Goal: Task Accomplishment & Management: Complete application form

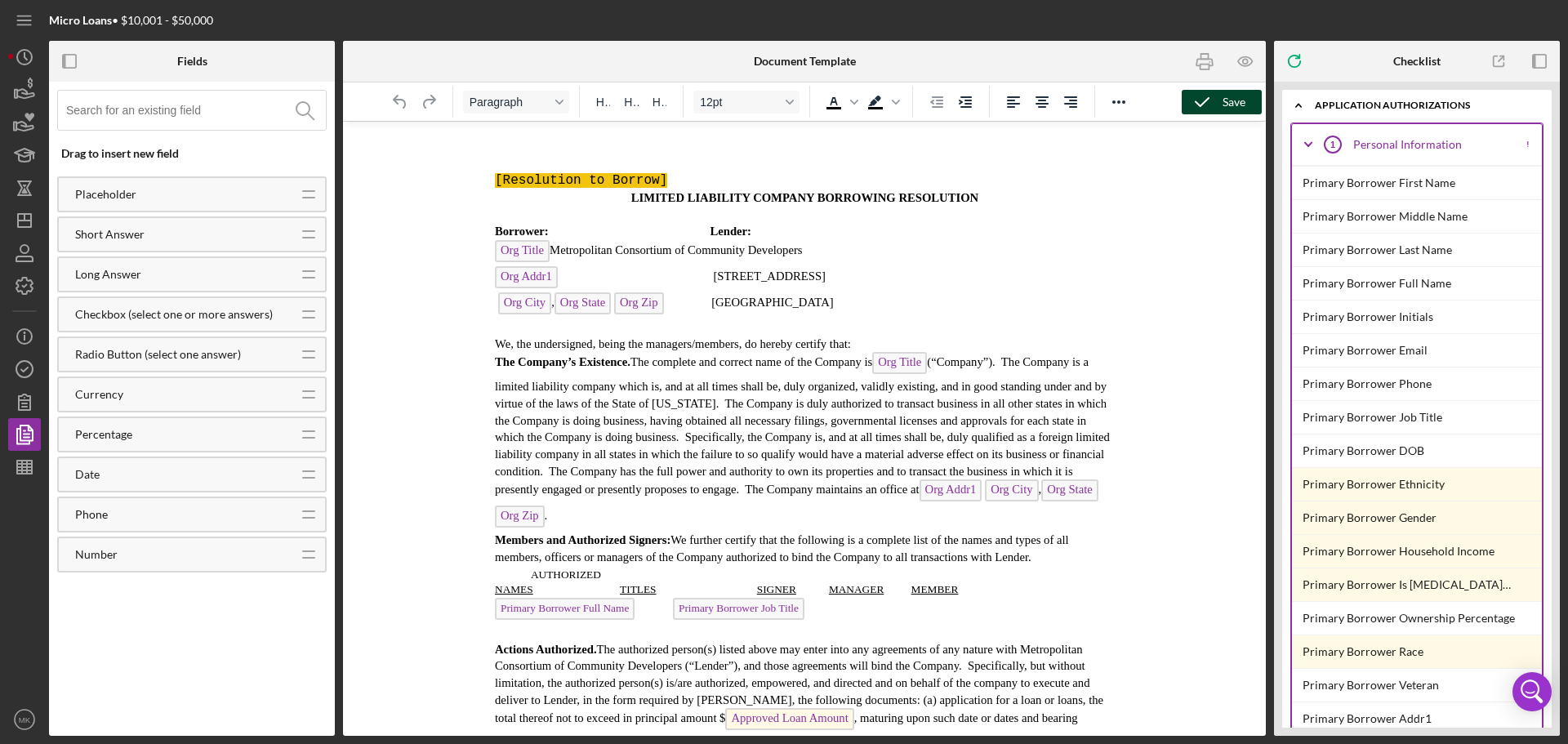
click at [1235, 102] on div "Save" at bounding box center [1234, 102] width 23 height 24
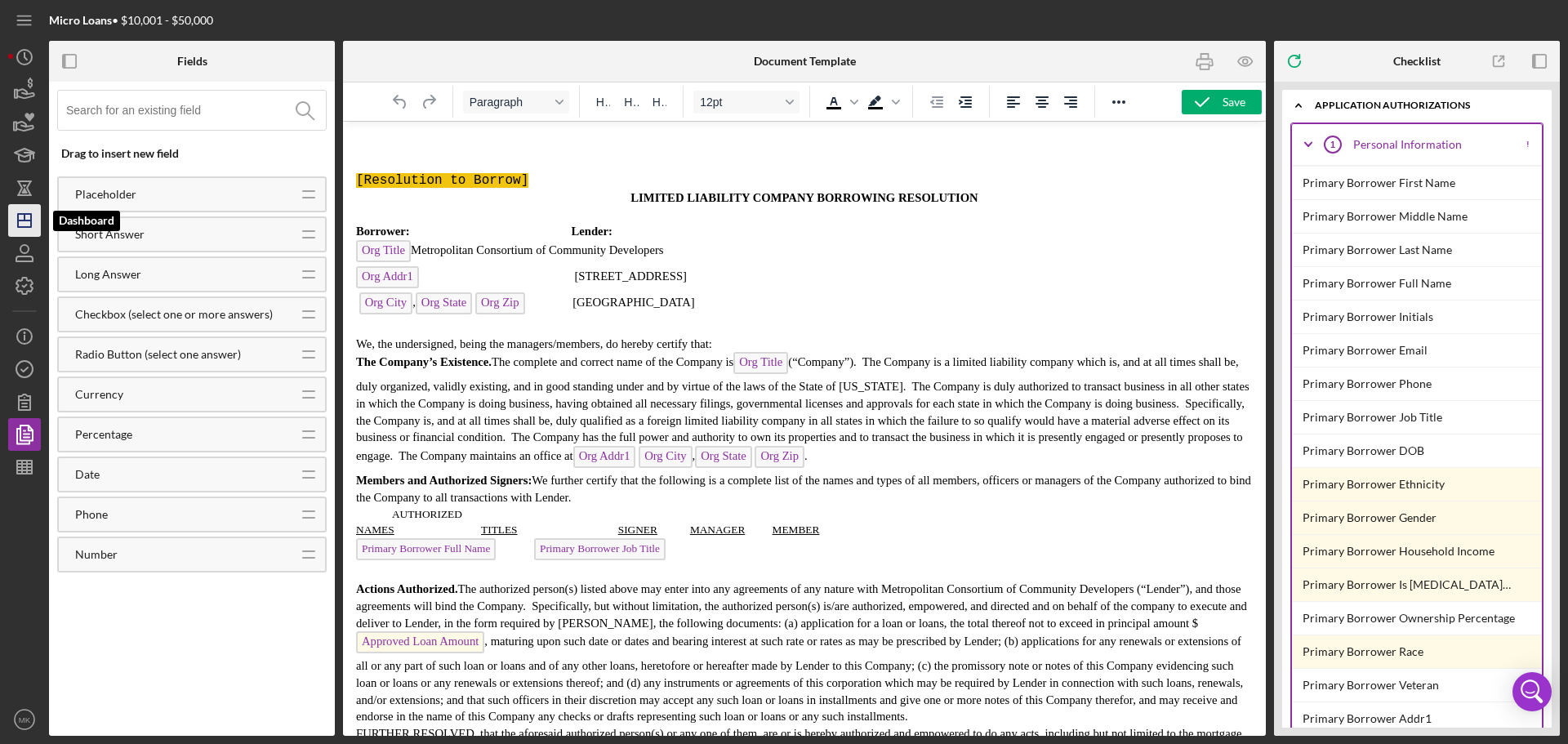
click at [24, 220] on line "button" at bounding box center [24, 218] width 0 height 7
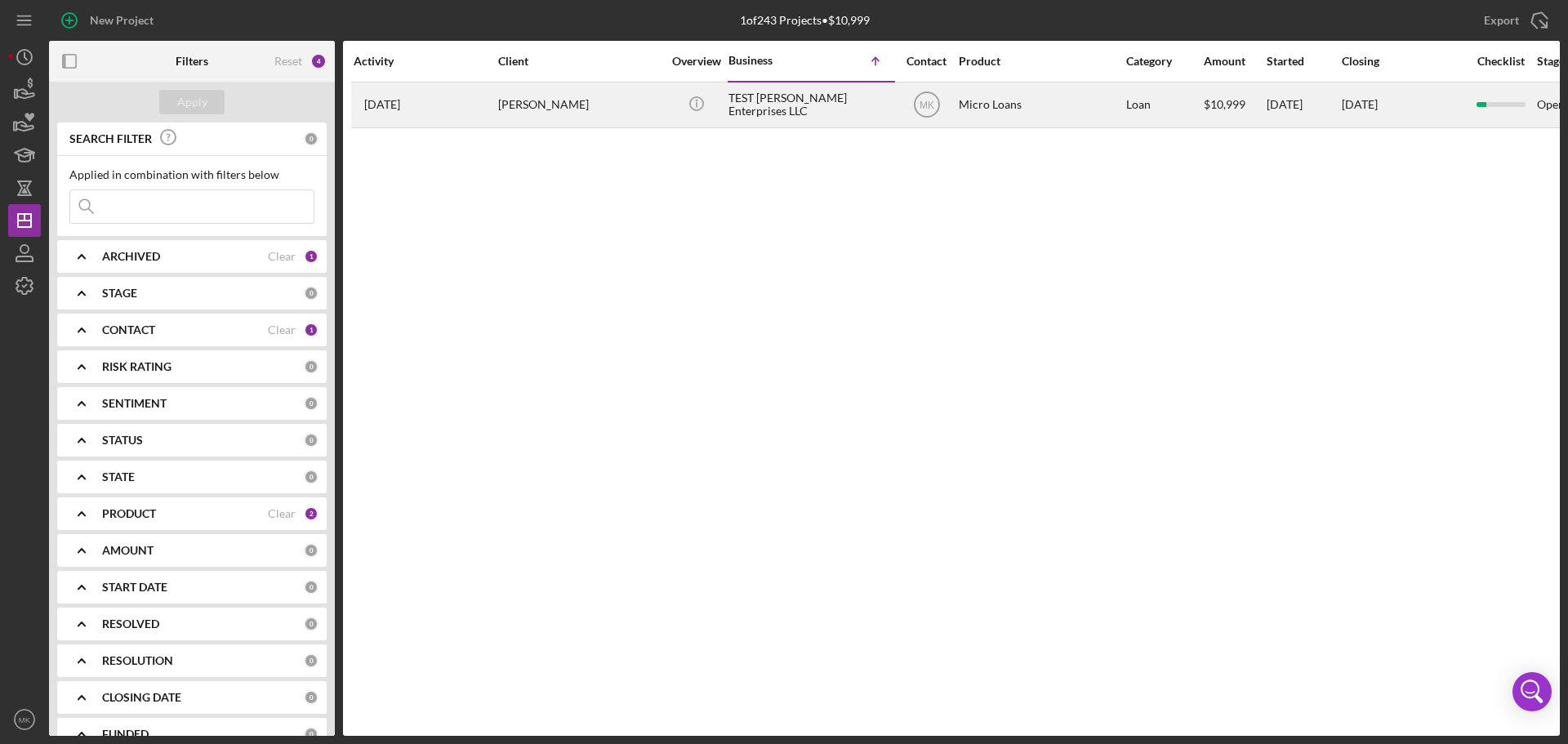
click at [761, 97] on div "TEST [PERSON_NAME] Enterprises LLC" at bounding box center [811, 105] width 164 height 44
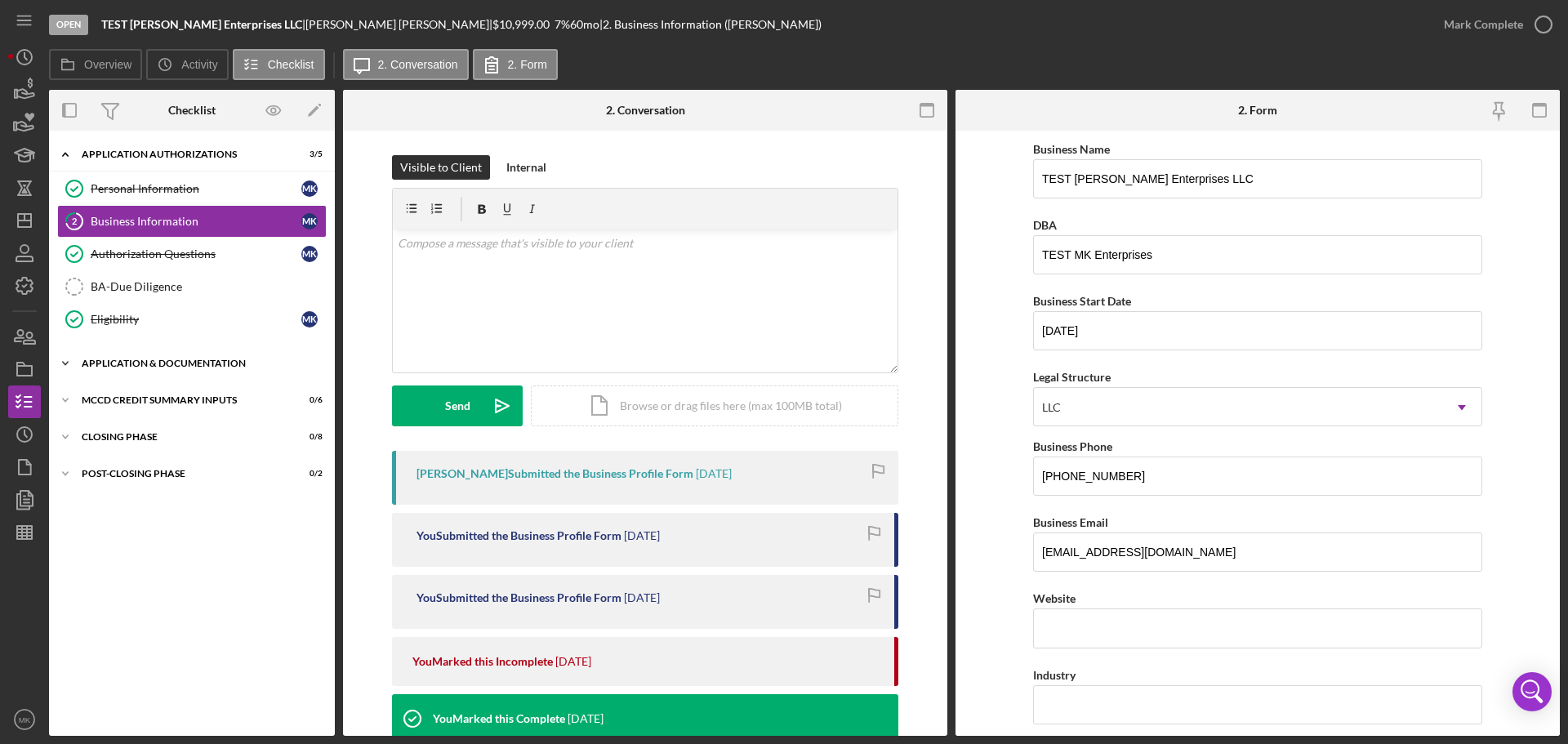
click at [66, 362] on icon "Icon/Expander" at bounding box center [65, 364] width 33 height 33
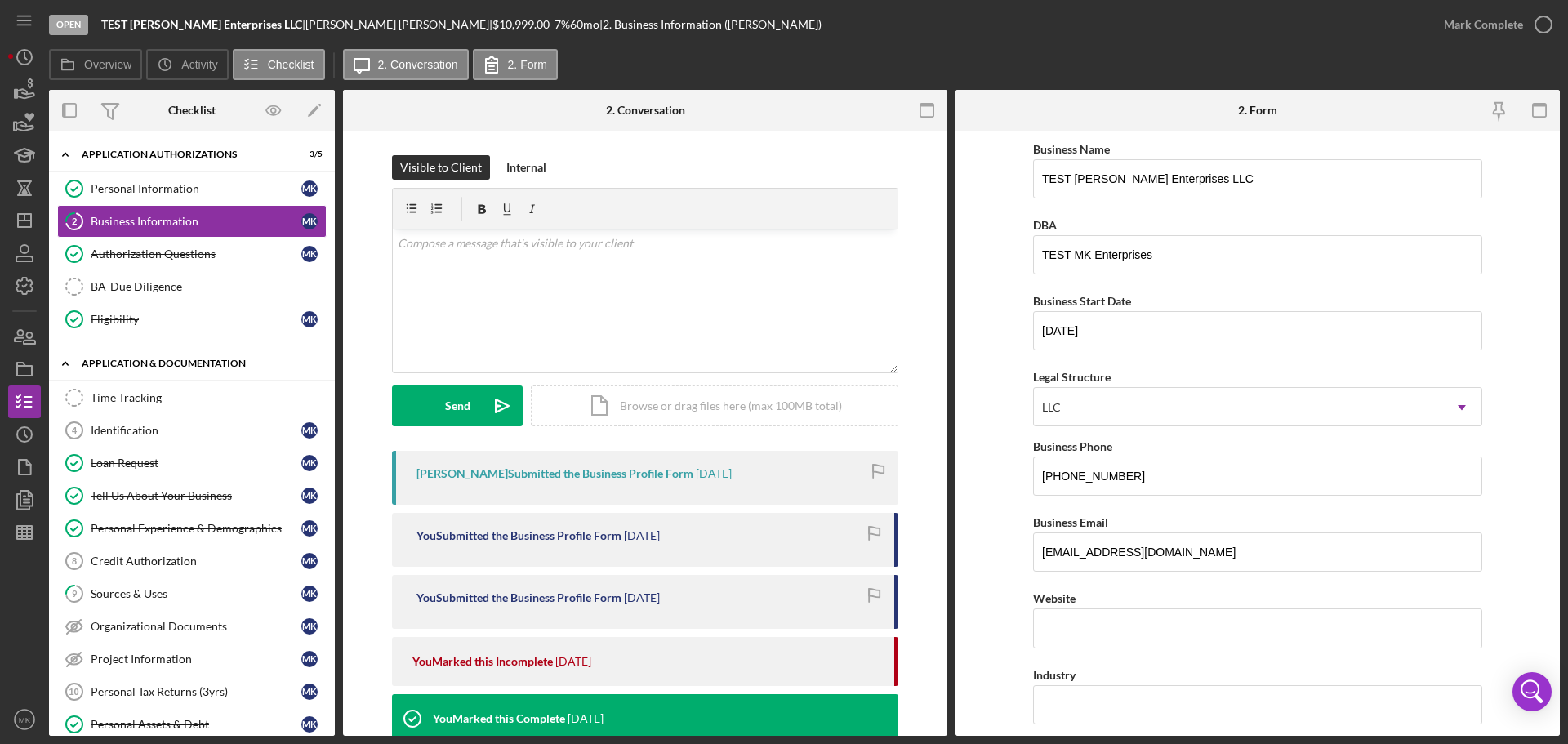
click at [67, 362] on icon "Icon/Expander" at bounding box center [65, 364] width 33 height 33
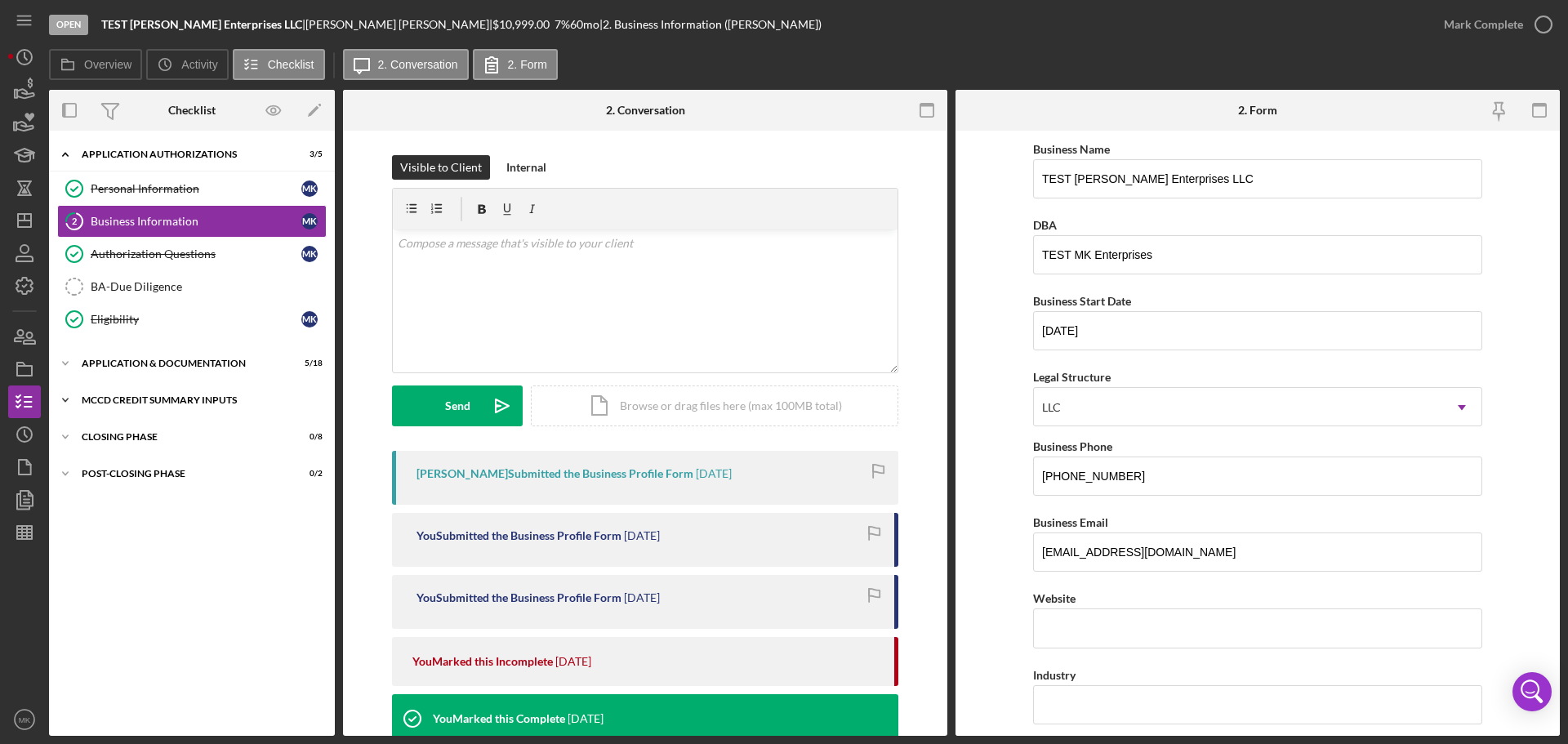
click at [172, 399] on div "MCCD Credit Summary Inputs" at bounding box center [198, 399] width 232 height 10
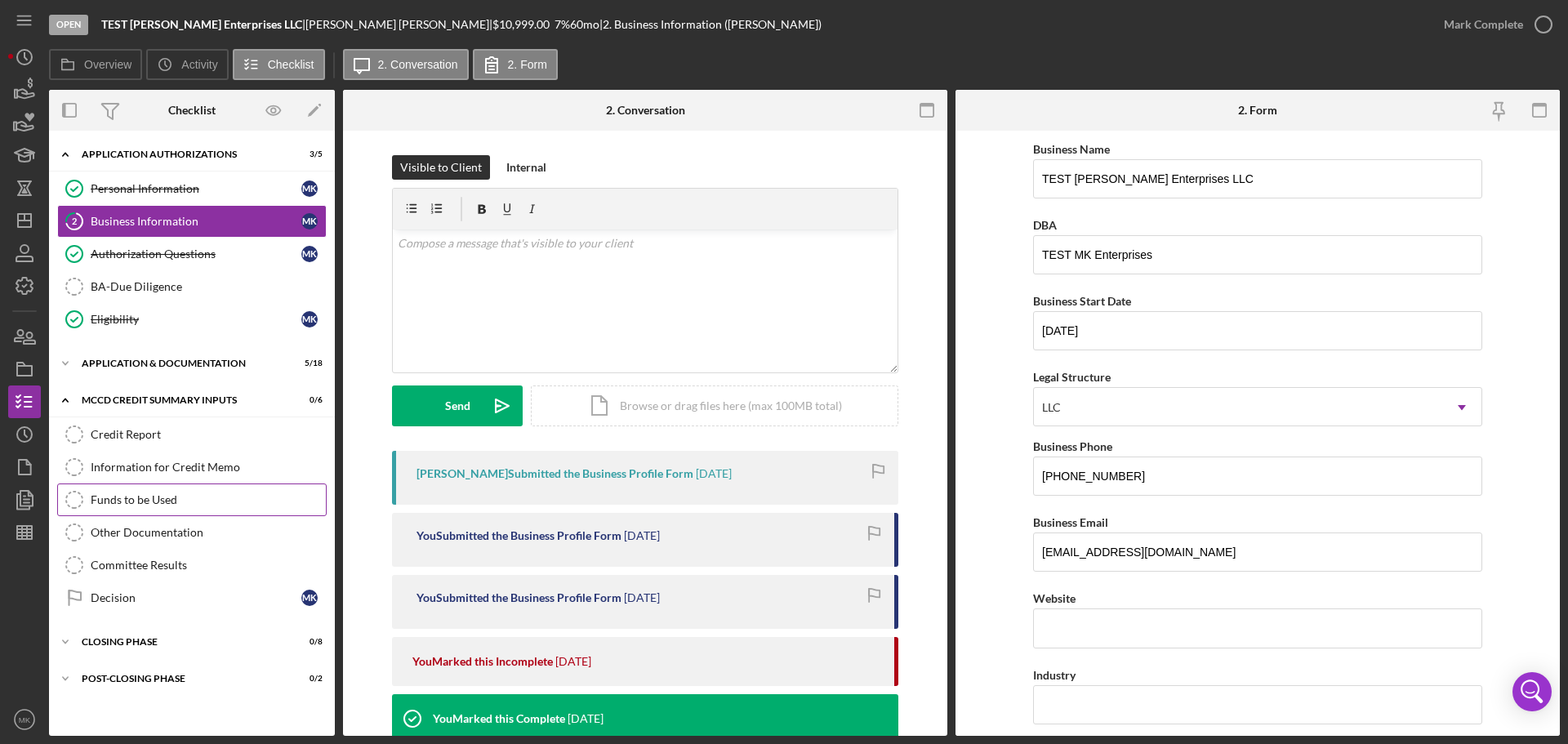
click at [165, 496] on div "Funds to be Used" at bounding box center [208, 499] width 235 height 13
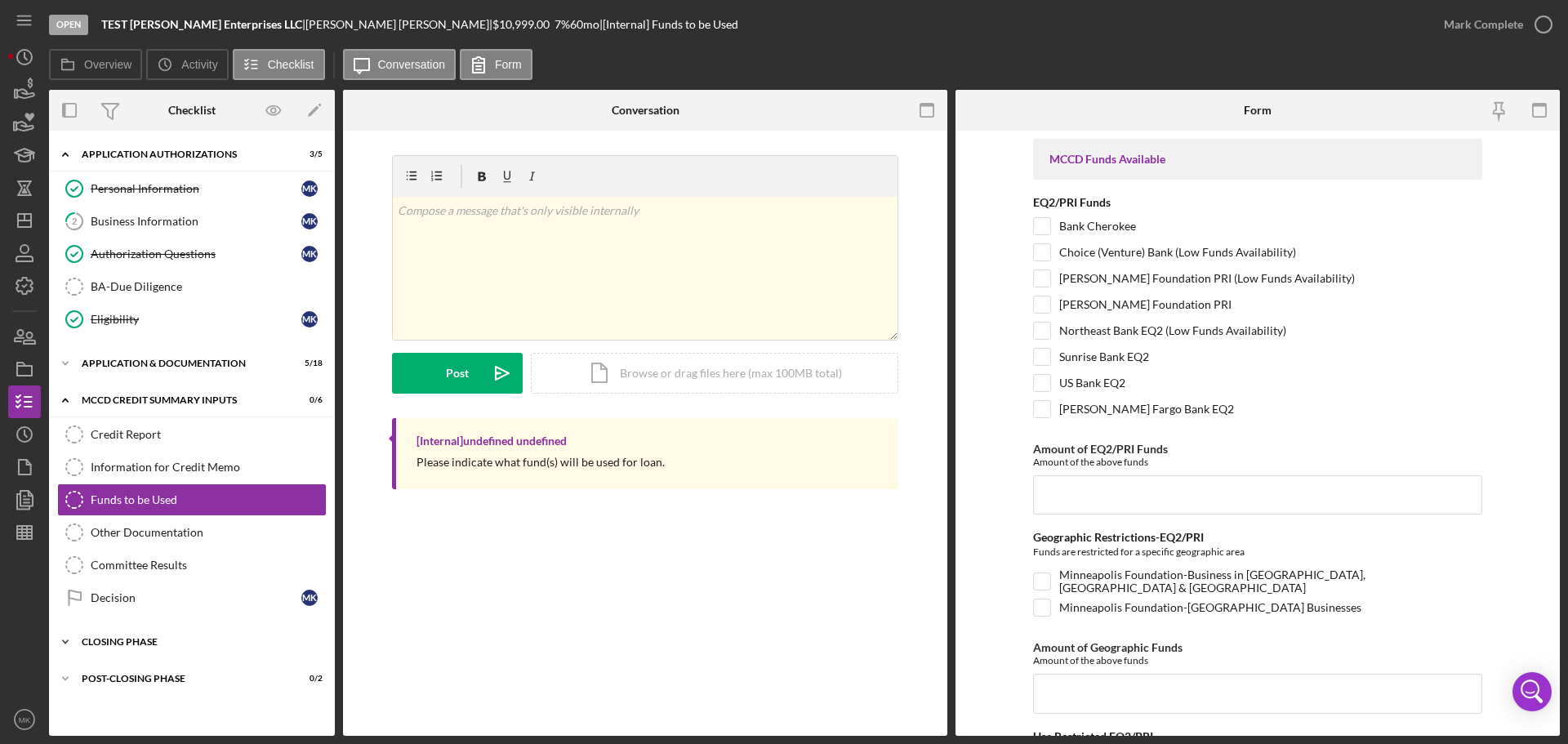
click at [207, 639] on div "Closing Phase" at bounding box center [198, 641] width 232 height 10
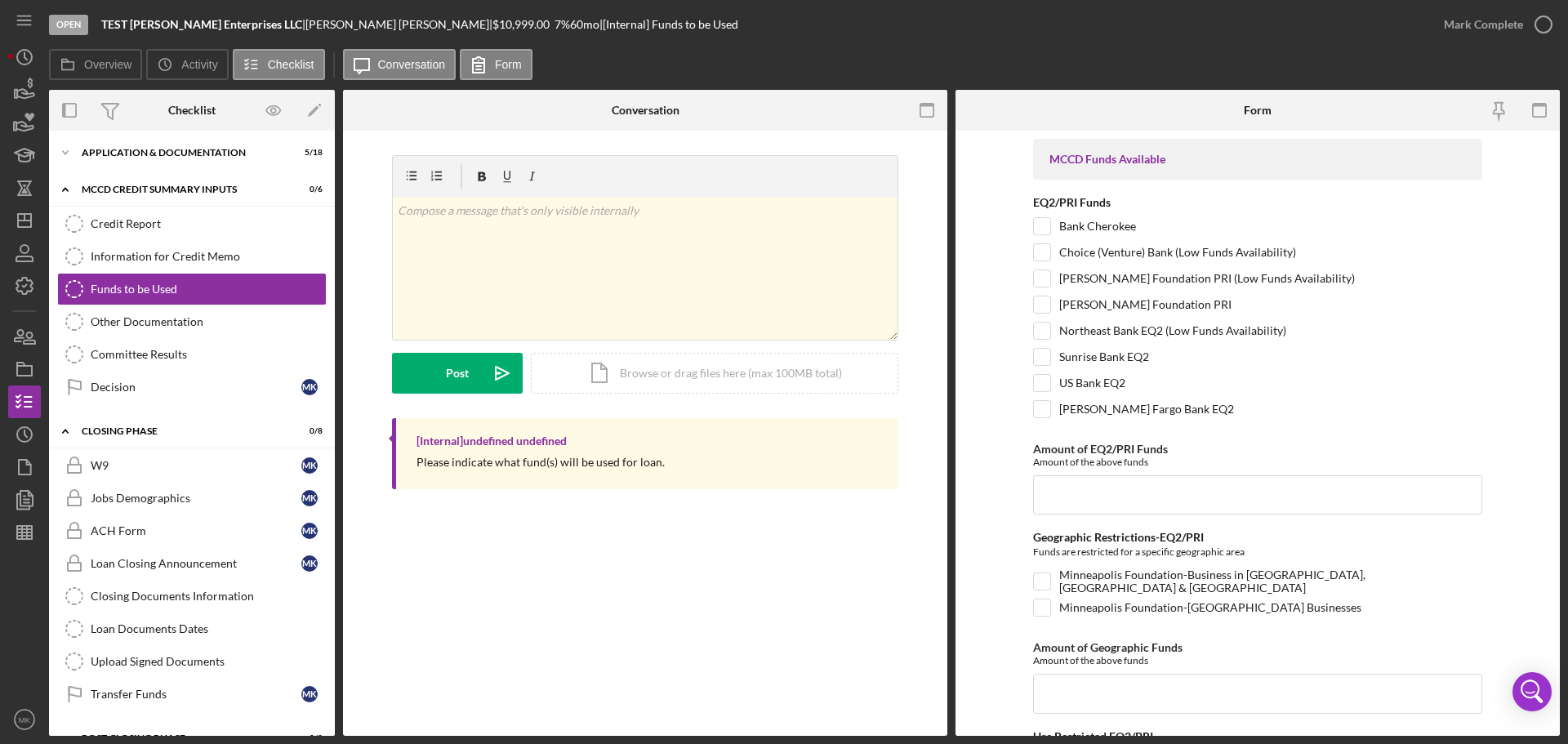
scroll to position [238, 0]
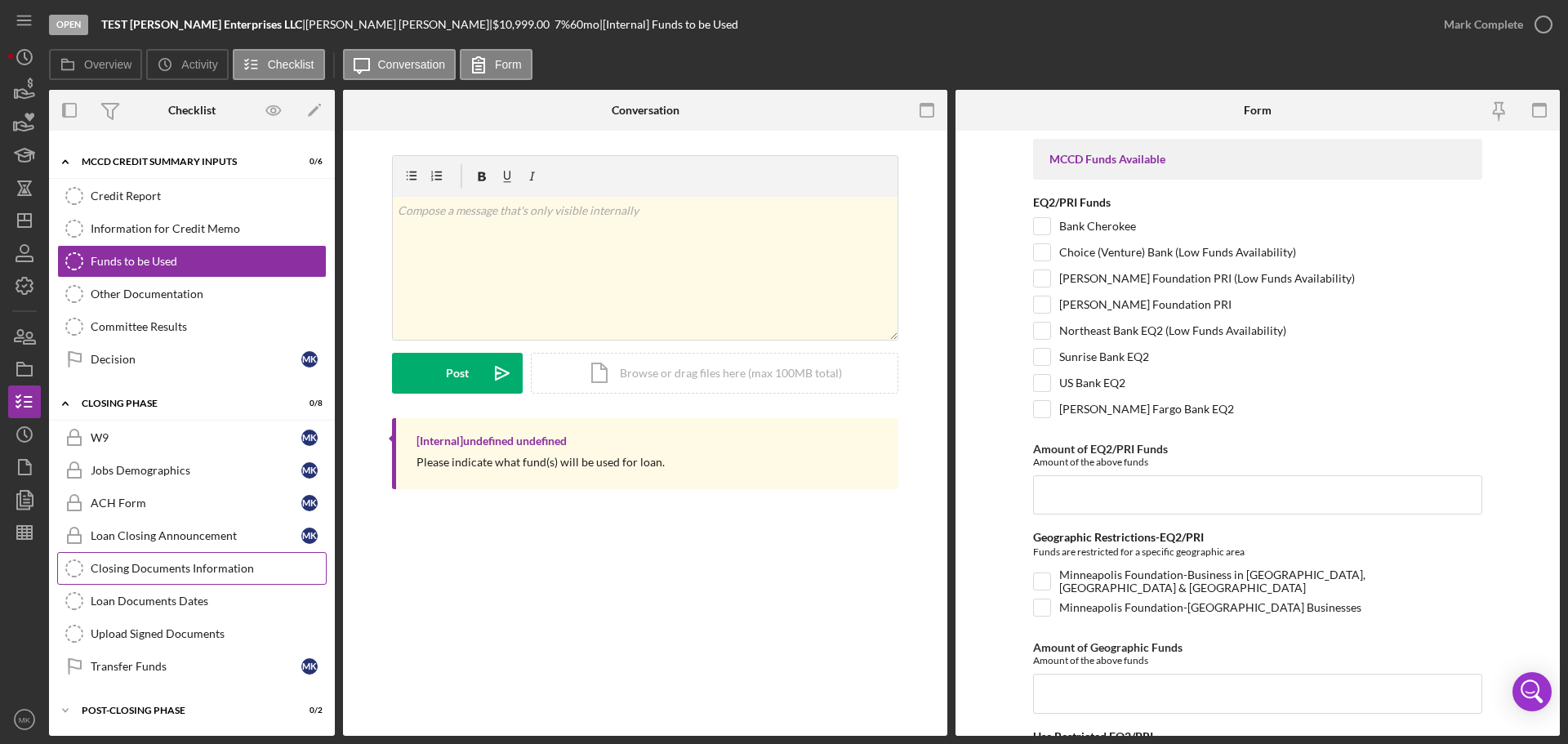
click at [229, 565] on div "Closing Documents Information" at bounding box center [208, 567] width 235 height 13
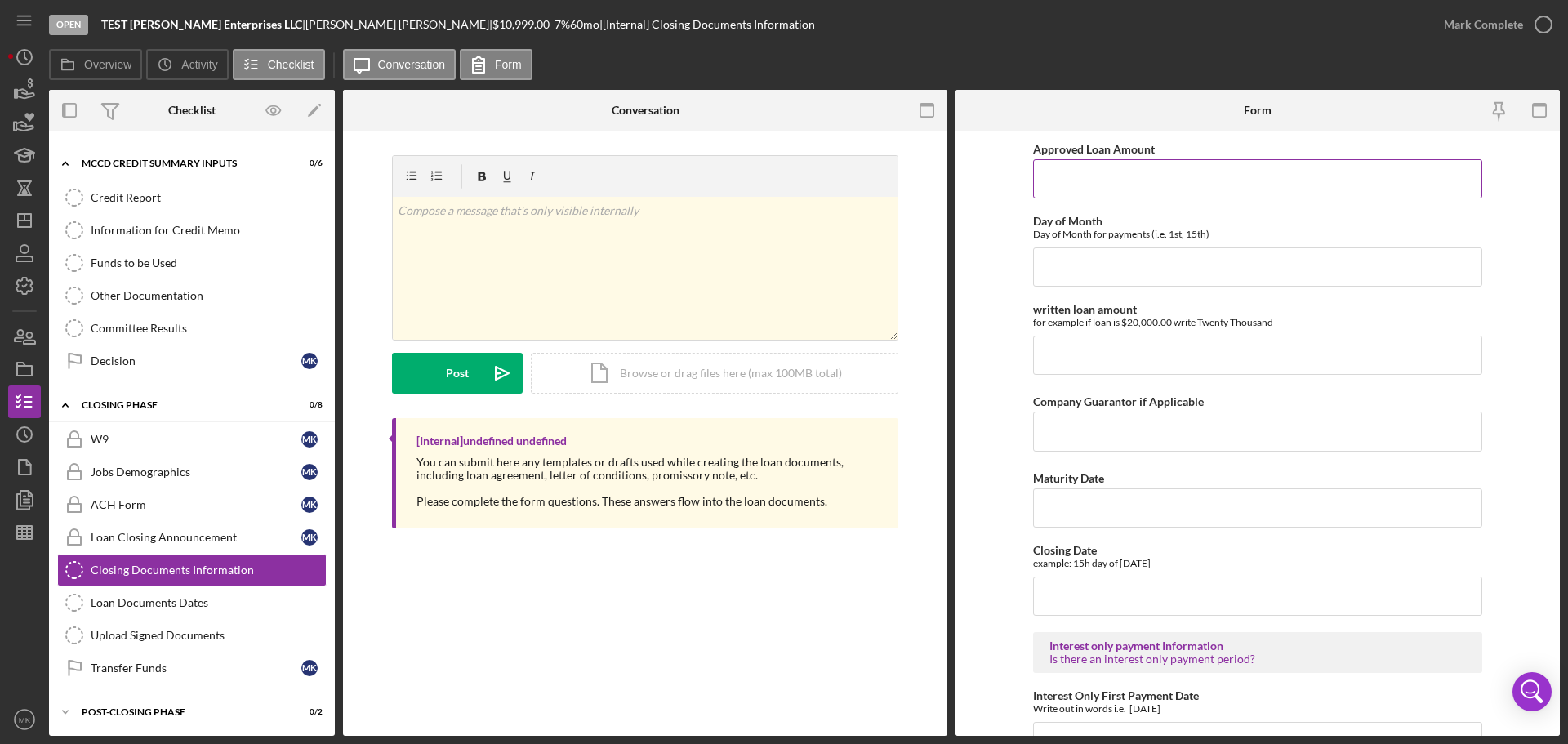
click at [1133, 181] on input "Approved Loan Amount" at bounding box center [1258, 178] width 449 height 39
type input "10,999"
click at [1106, 258] on input "Day of Month" at bounding box center [1258, 266] width 449 height 39
type input "15th"
click at [1303, 343] on input "written loan amount" at bounding box center [1258, 355] width 449 height 39
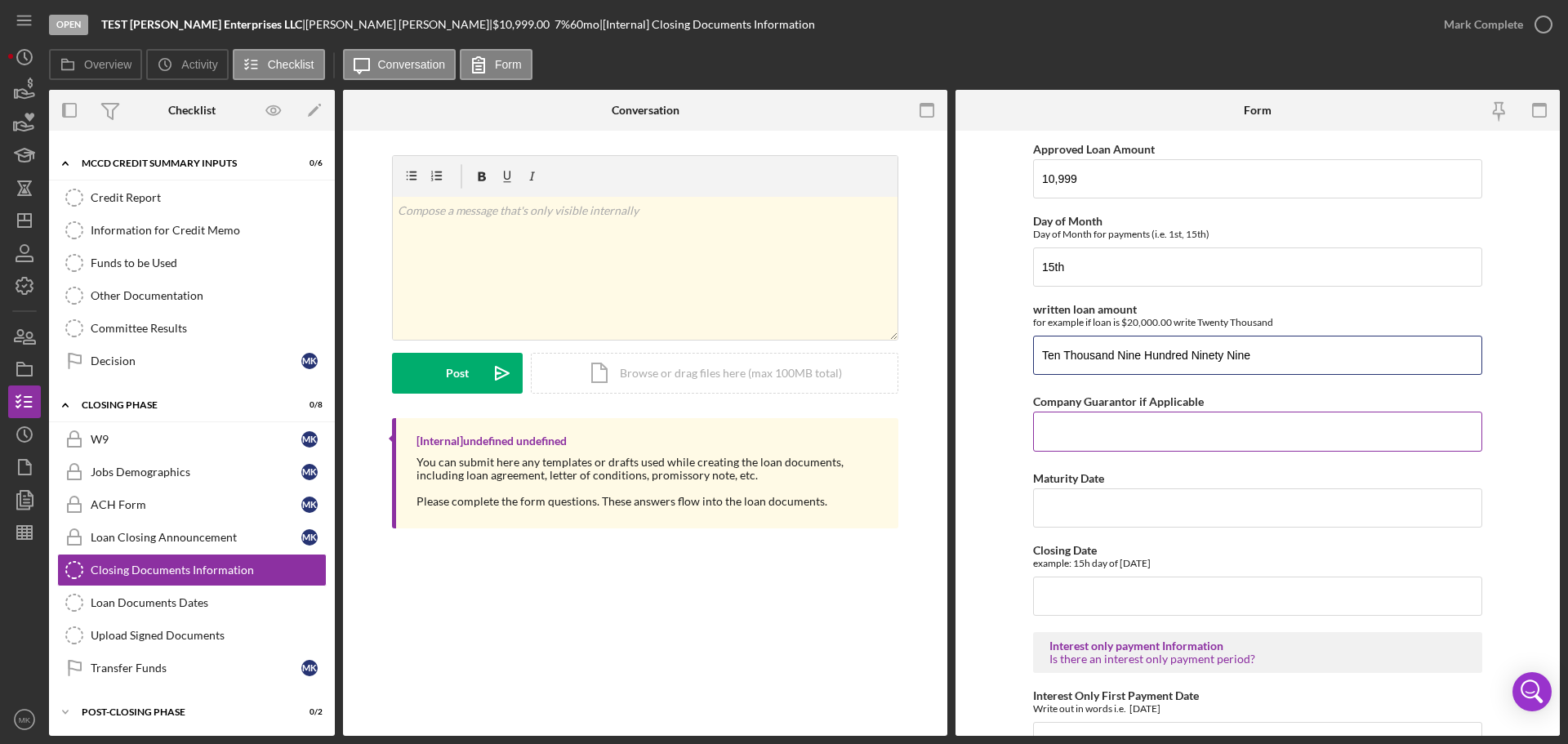
type input "Ten Thousand Nine Hundred Ninety Nine"
click at [1277, 425] on input "Company Guarantor if Applicable" at bounding box center [1258, 431] width 449 height 39
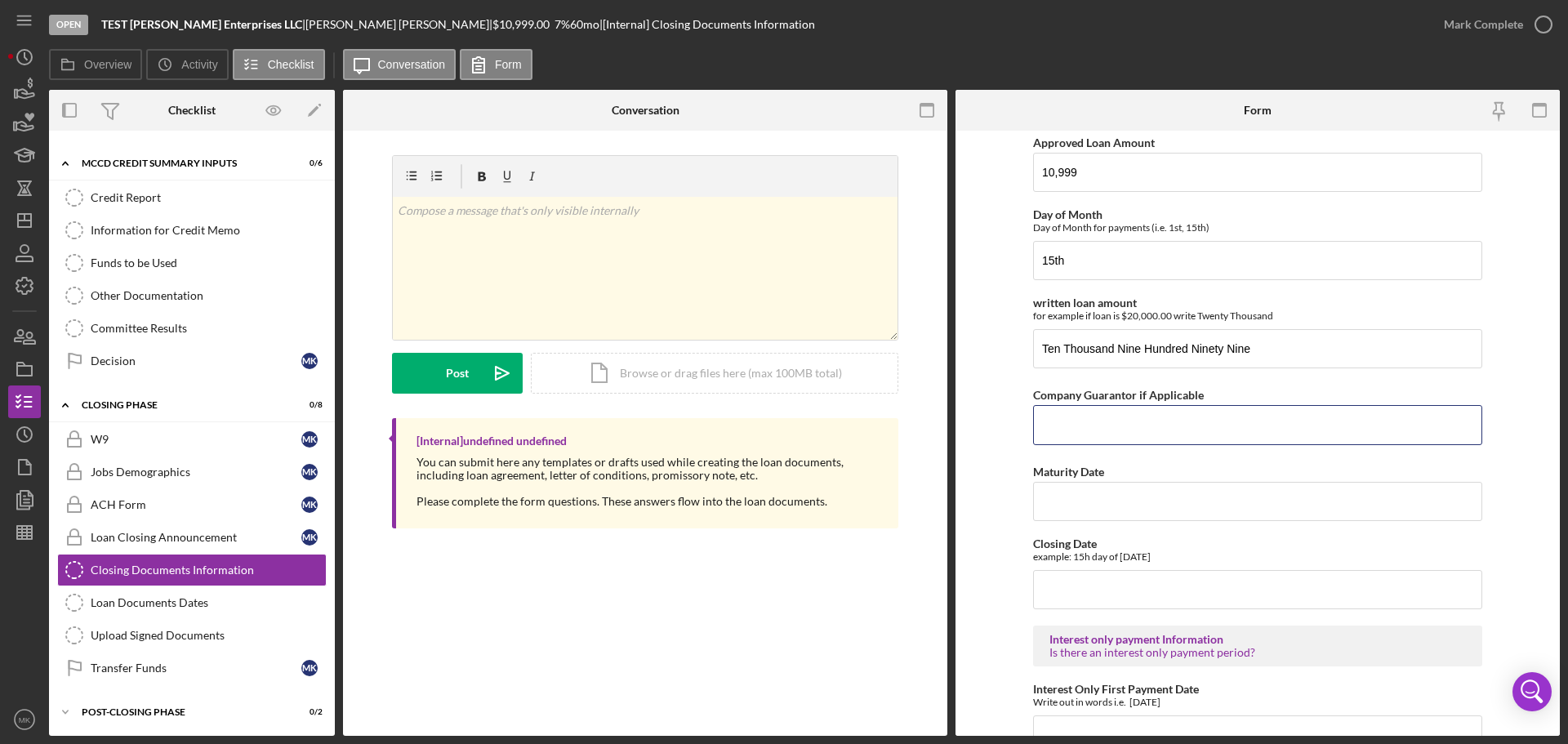
scroll to position [0, 0]
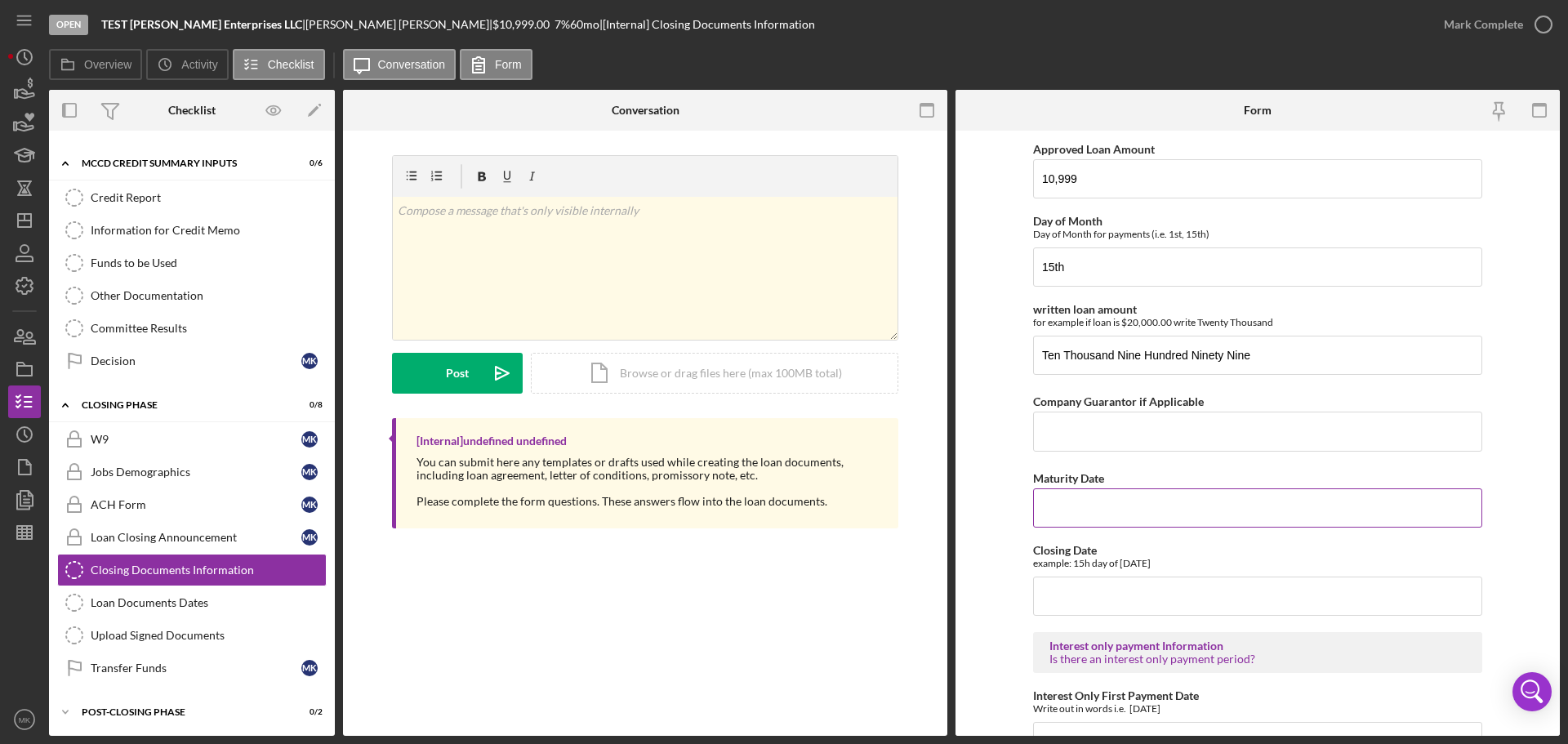
click at [1133, 503] on input "Maturity Date" at bounding box center [1258, 507] width 449 height 39
type input "[DATE]"
click at [1133, 596] on input "Closing Date" at bounding box center [1258, 595] width 449 height 39
type input "15th day of [DATE]"
click at [1514, 533] on form "Approved Loan Amount 10,999 Day of Month Day of Month for payments (i.e. 1st, 1…" at bounding box center [1257, 432] width 604 height 605
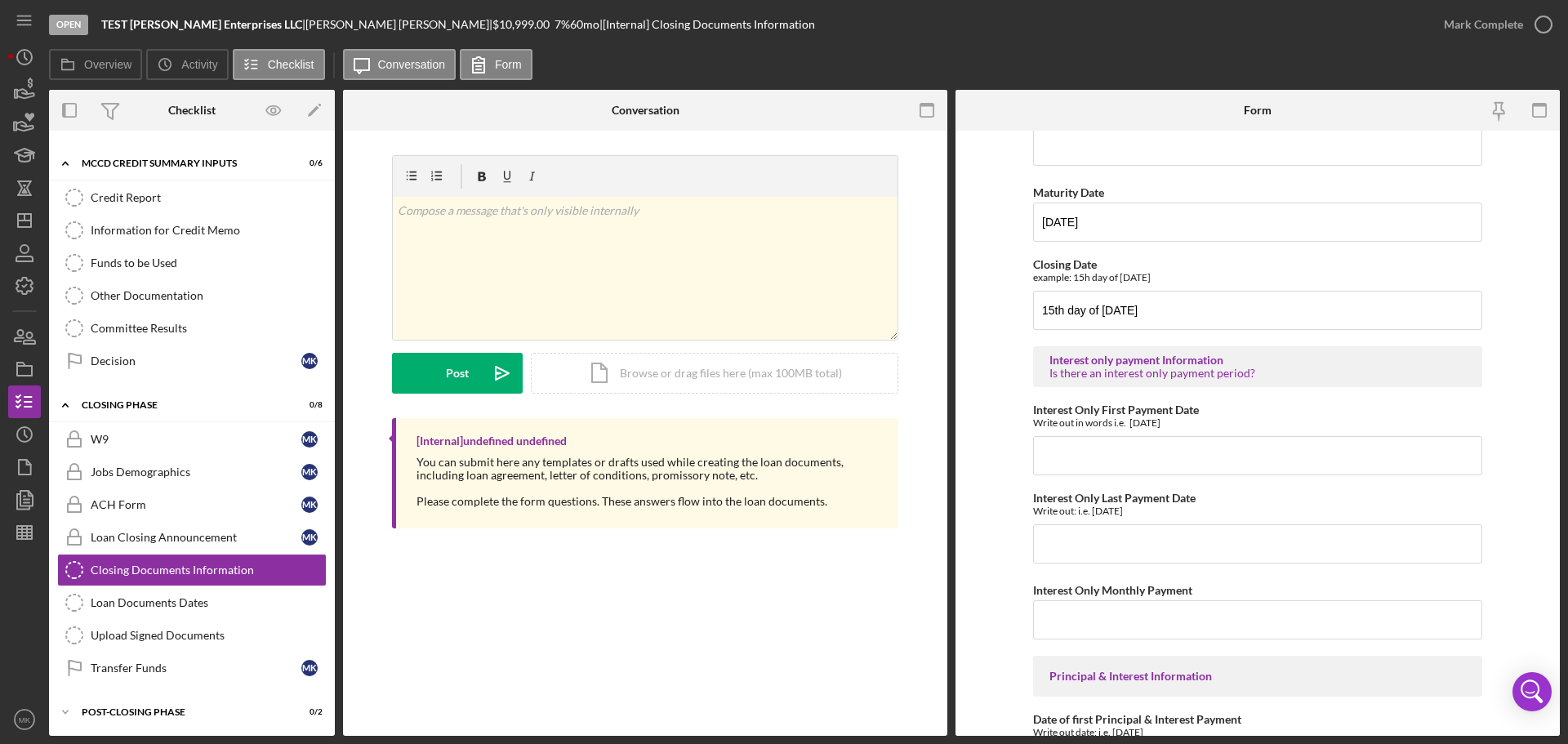
scroll to position [326, 0]
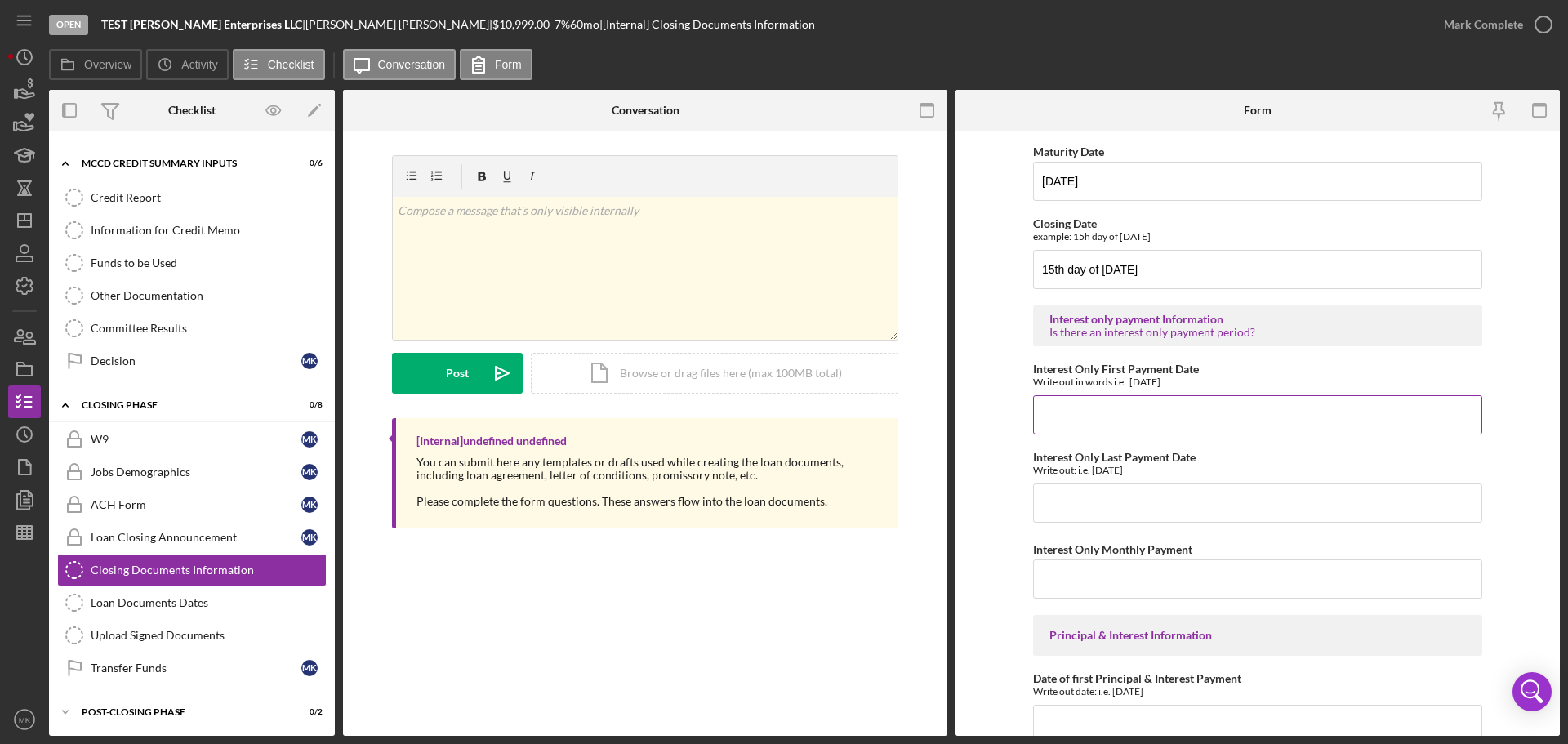
click at [1078, 410] on input "Interest Only First Payment Date" at bounding box center [1258, 414] width 449 height 39
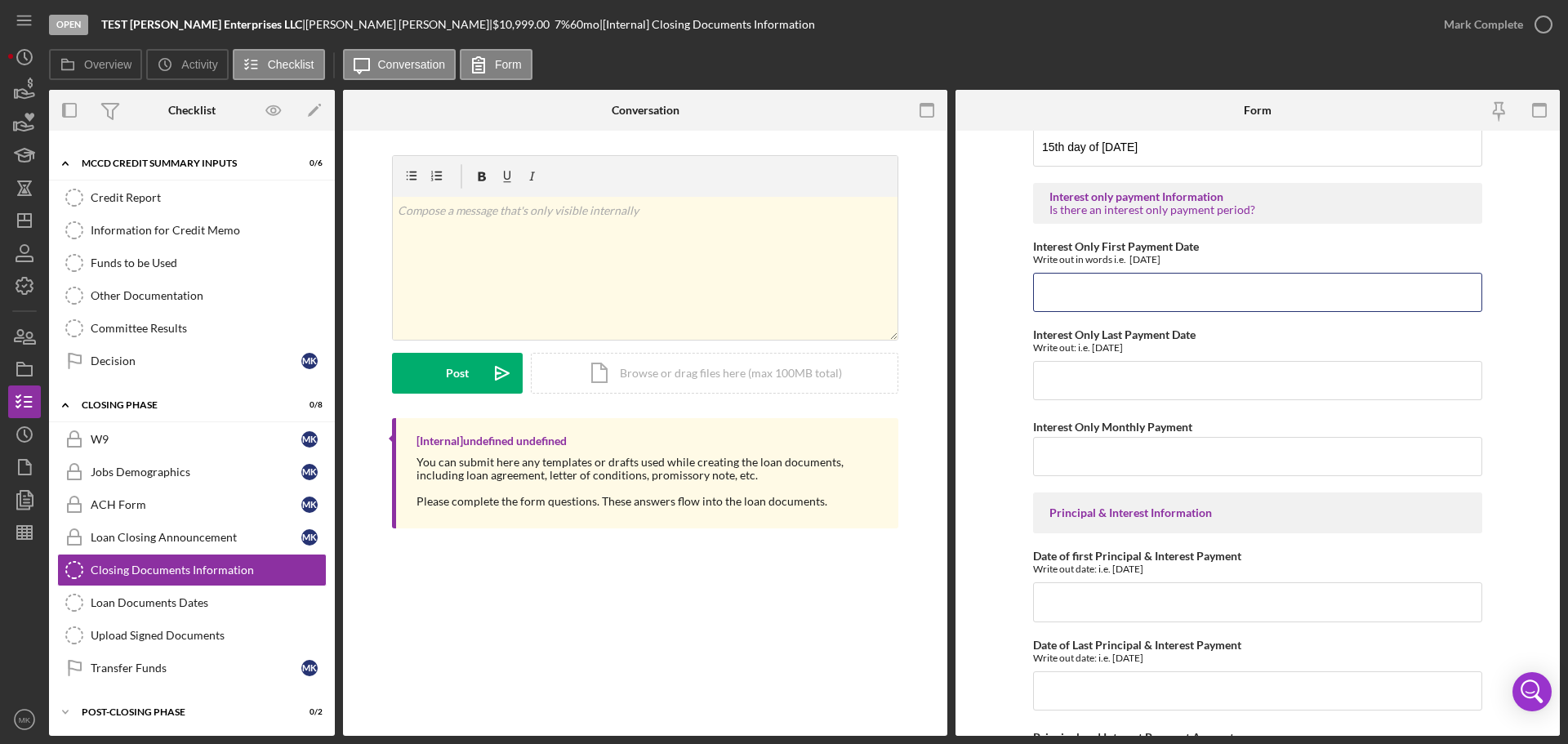
scroll to position [490, 0]
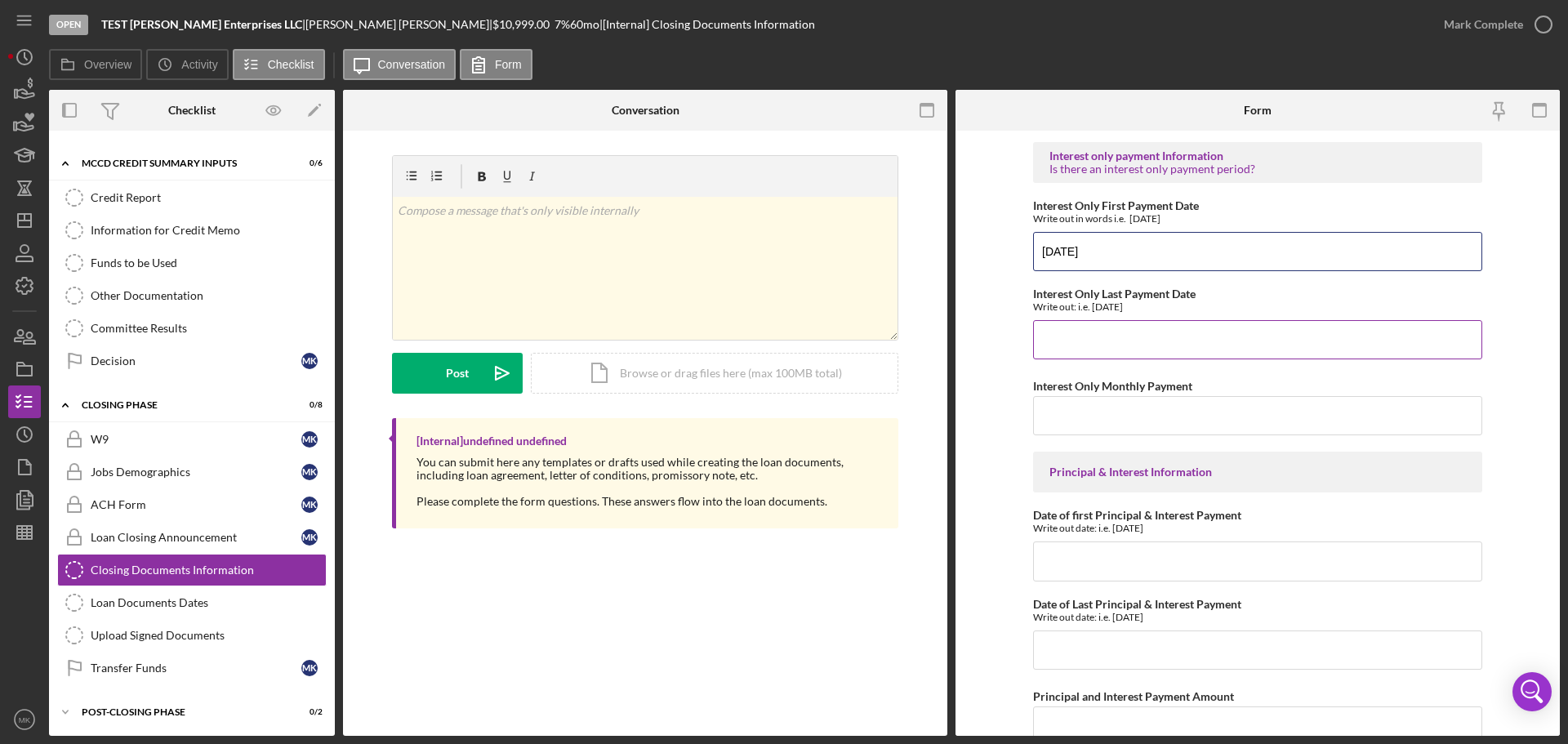
type input "[DATE]"
click at [1186, 342] on input "Interest Only Last Payment Date" at bounding box center [1258, 339] width 449 height 39
type input "[DATE]"
click at [1509, 381] on form "Approved Loan Amount 10,999 Day of Month Day of Month for payments (i.e. 1st, 1…" at bounding box center [1257, 432] width 604 height 605
click at [1088, 408] on input "Interest Only Monthly Payment" at bounding box center [1258, 415] width 449 height 39
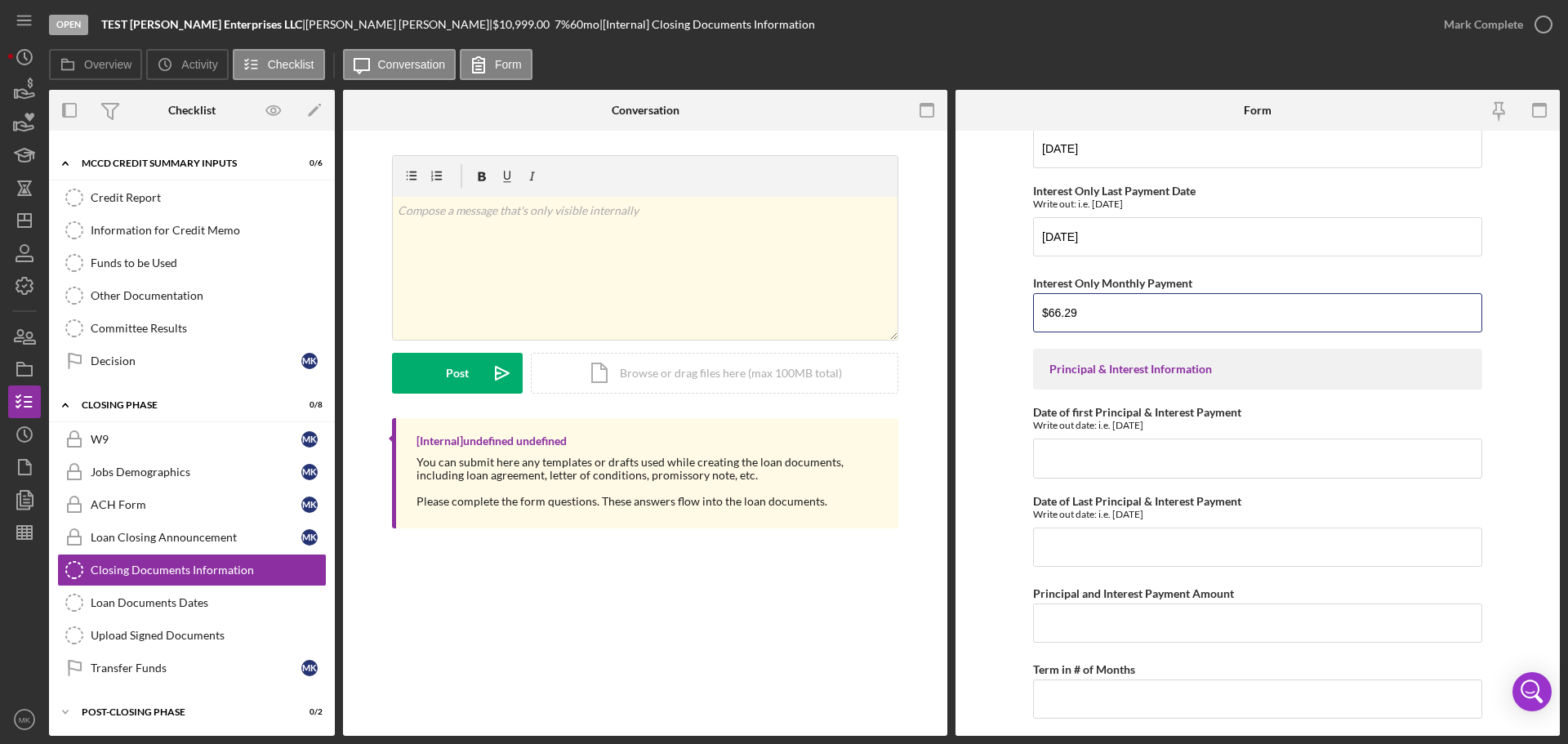
scroll to position [635, 0]
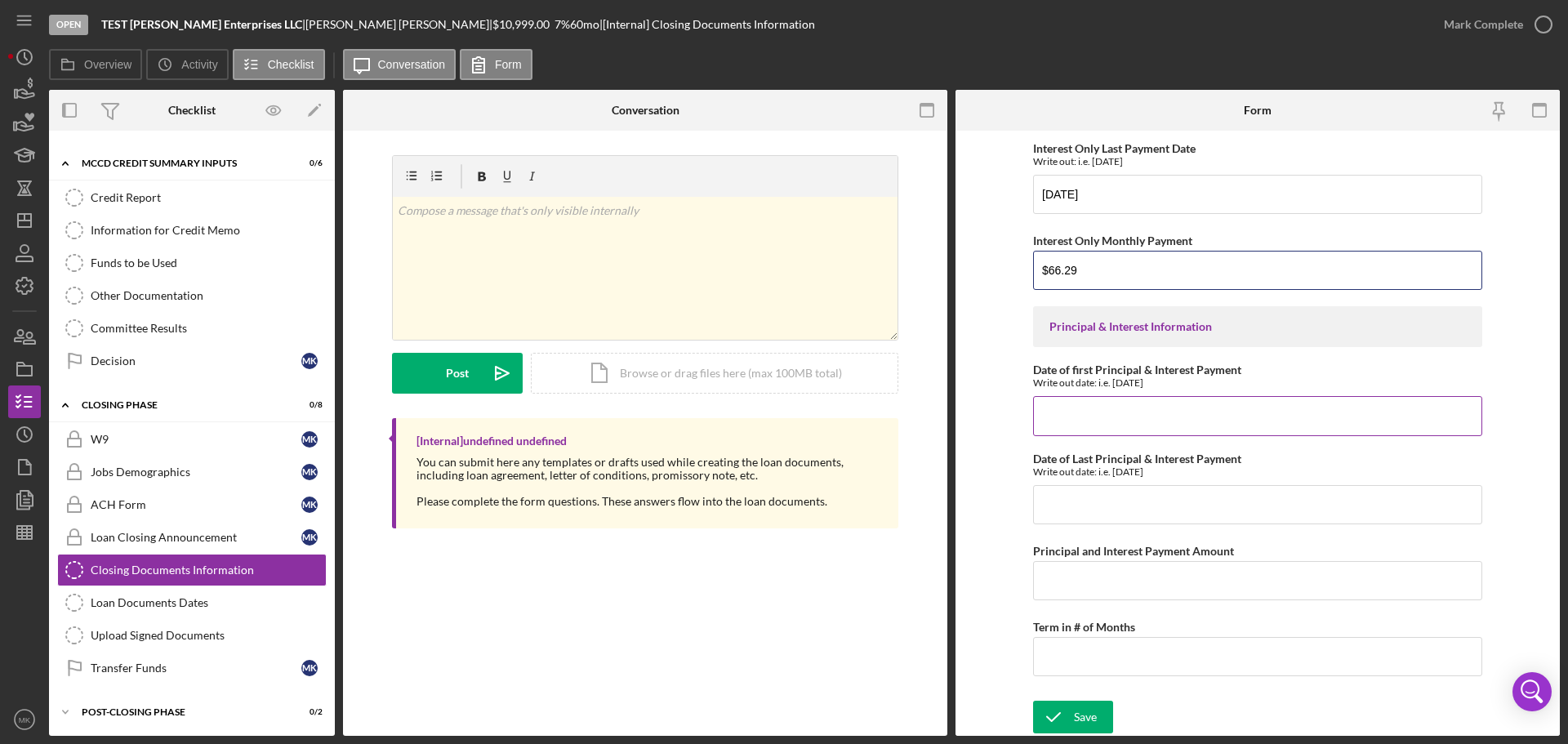
type input "$66.29"
click at [1079, 412] on input "Date of first Principal & Interest Payment" at bounding box center [1258, 415] width 449 height 39
click at [1080, 577] on input "Principal and Interest Payment Amount" at bounding box center [1258, 580] width 449 height 39
type input "$230.80"
click at [1106, 652] on input "Term in # of Months" at bounding box center [1258, 656] width 449 height 39
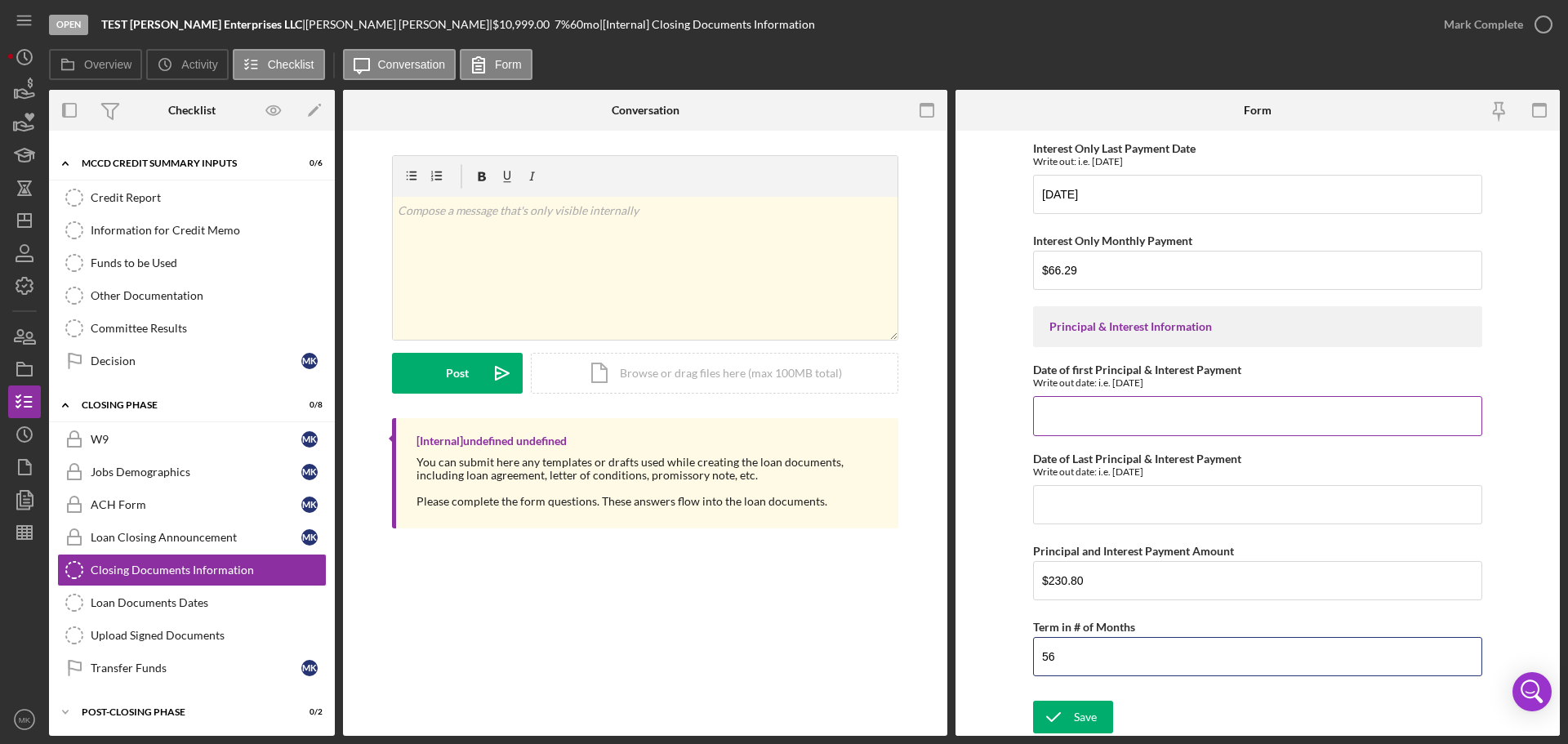
type input "56"
click at [1164, 408] on input "Date of first Principal & Interest Payment" at bounding box center [1258, 415] width 449 height 39
type input "[DATE]"
click at [1186, 499] on input "Date of Last Principal & Interest Payment" at bounding box center [1258, 504] width 449 height 39
type input "[DATE]"
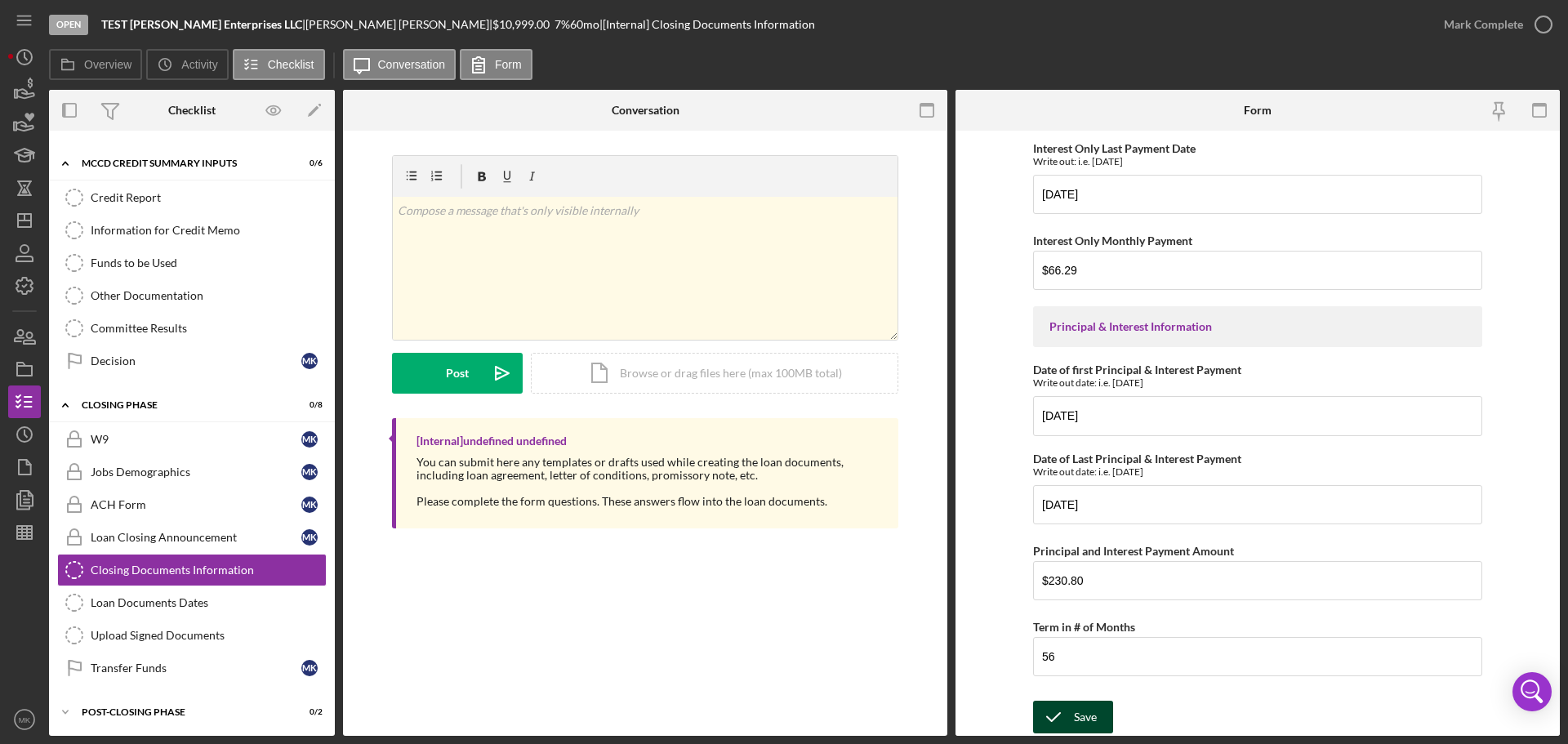
click at [1074, 715] on div "Save" at bounding box center [1086, 717] width 23 height 33
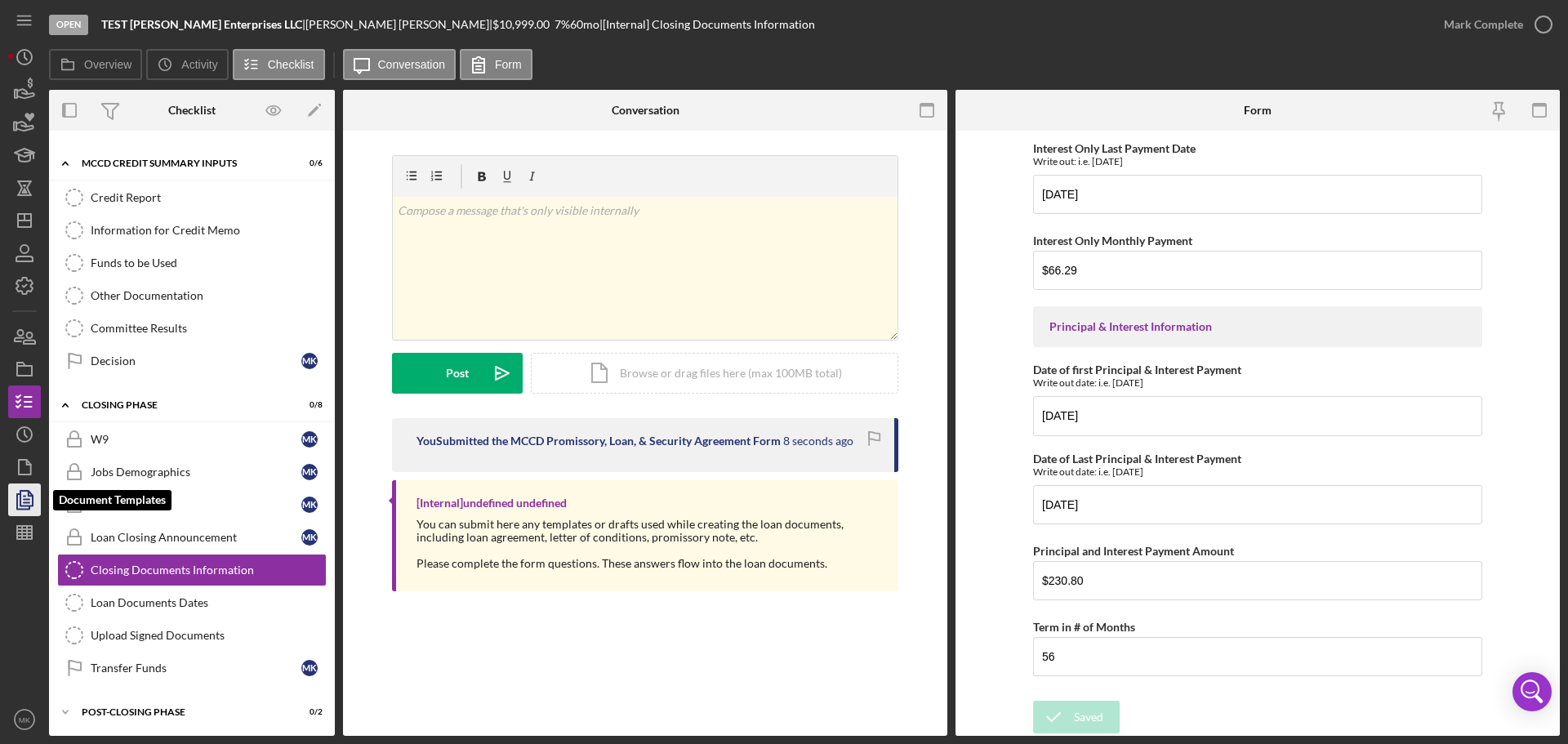
click at [28, 499] on icon "button" at bounding box center [26, 499] width 6 height 7
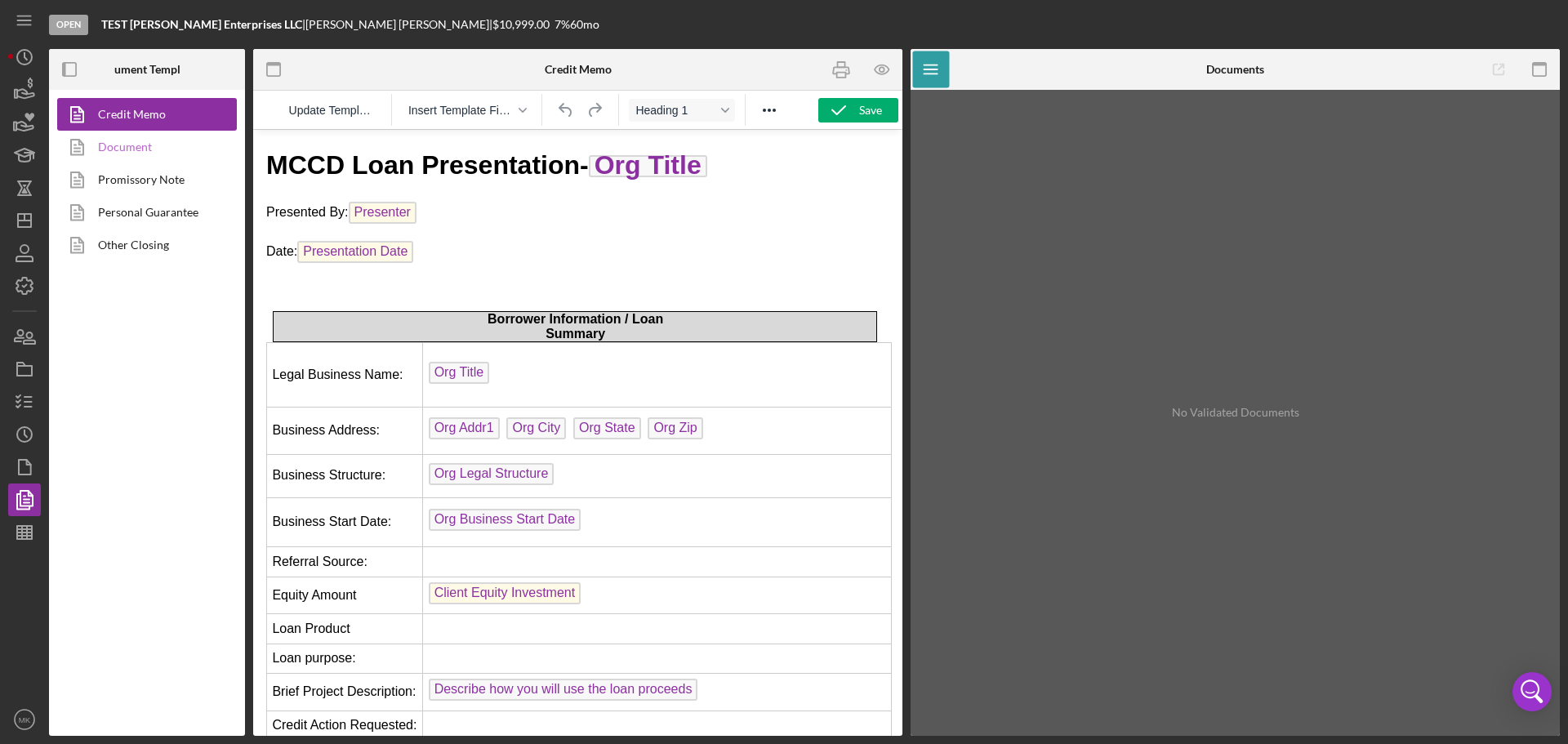
click at [141, 146] on link "Document" at bounding box center [143, 147] width 172 height 33
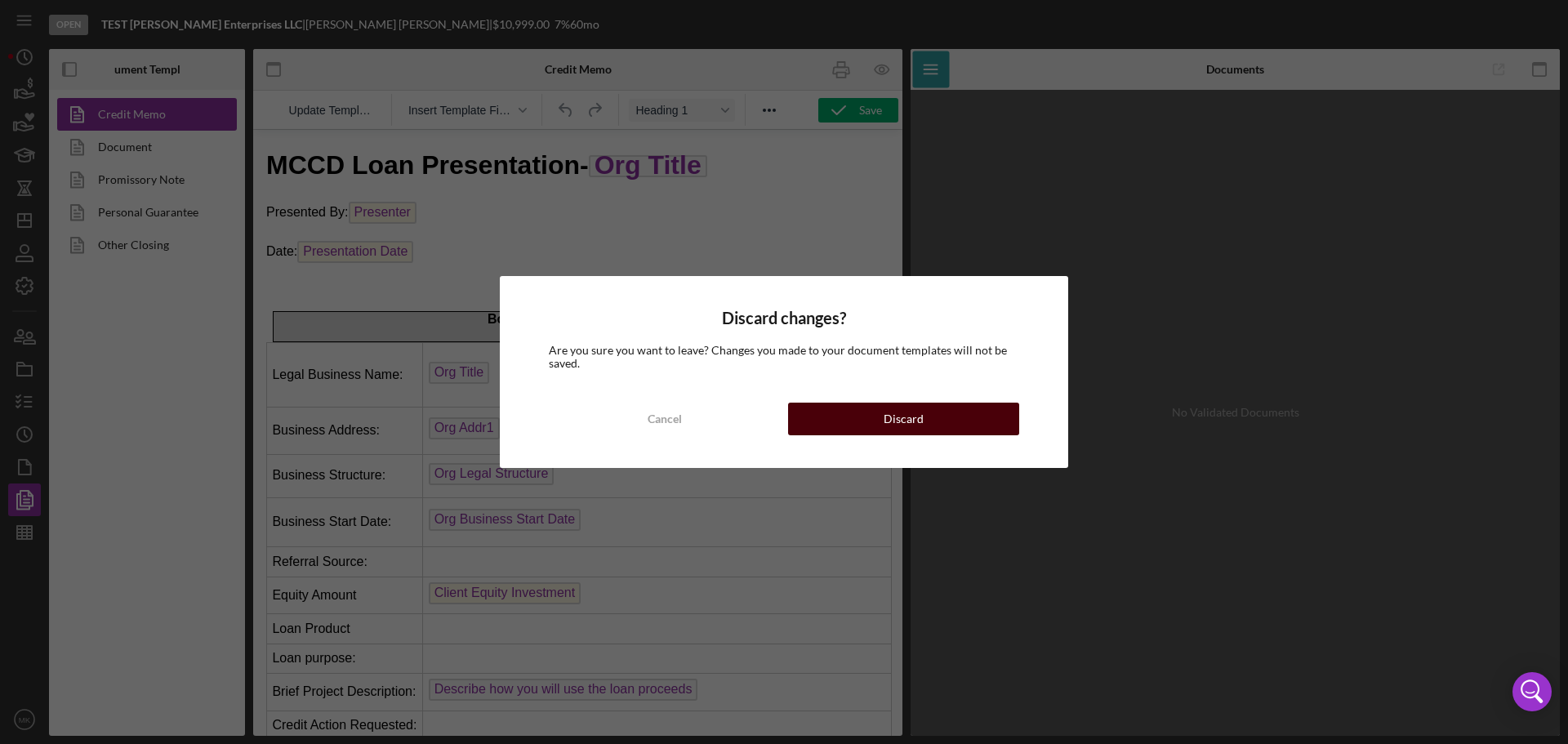
click at [895, 415] on div "Discard" at bounding box center [904, 419] width 40 height 33
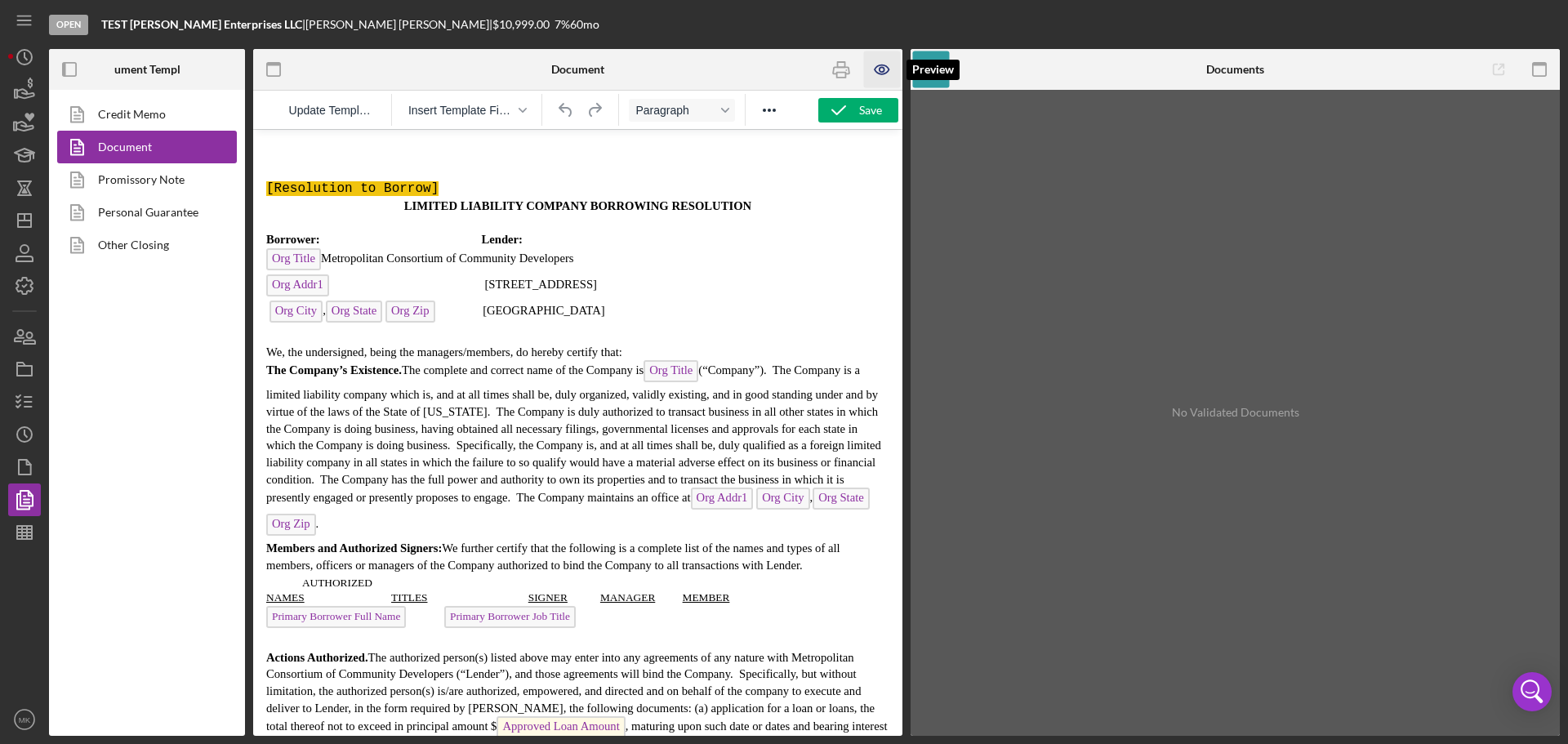
click at [884, 67] on icon "button" at bounding box center [882, 70] width 37 height 37
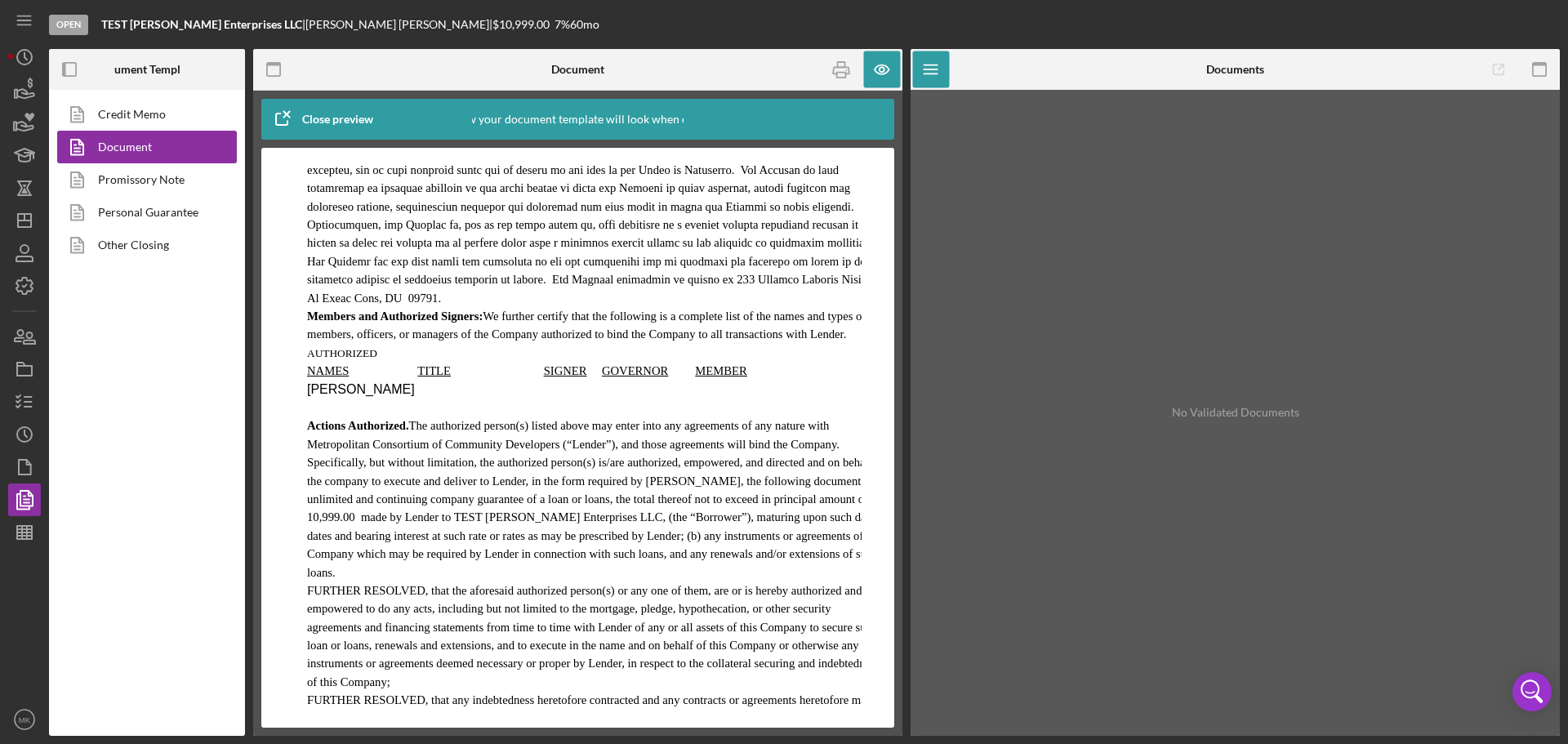
scroll to position [11591, 0]
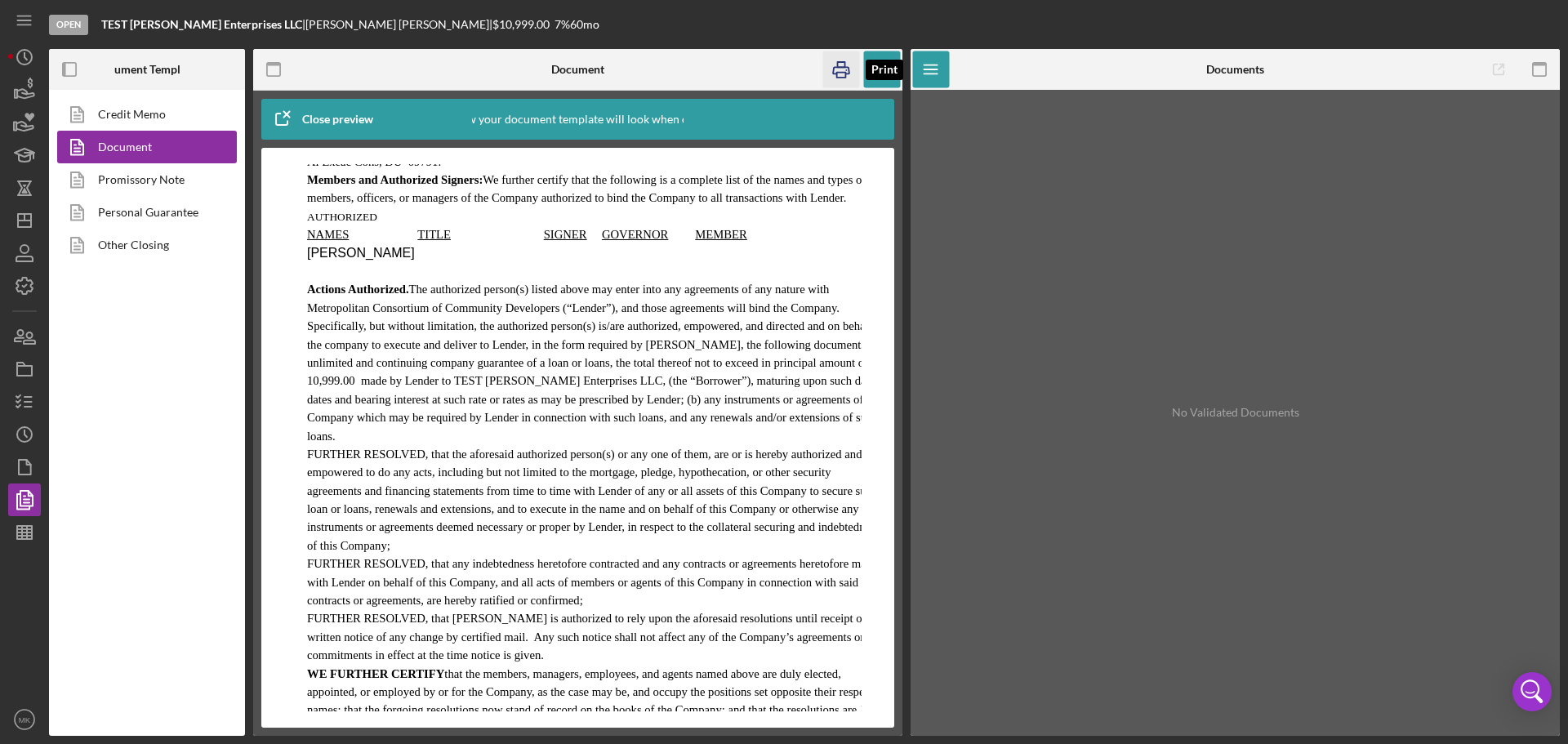
click at [843, 71] on icon "button" at bounding box center [842, 70] width 37 height 37
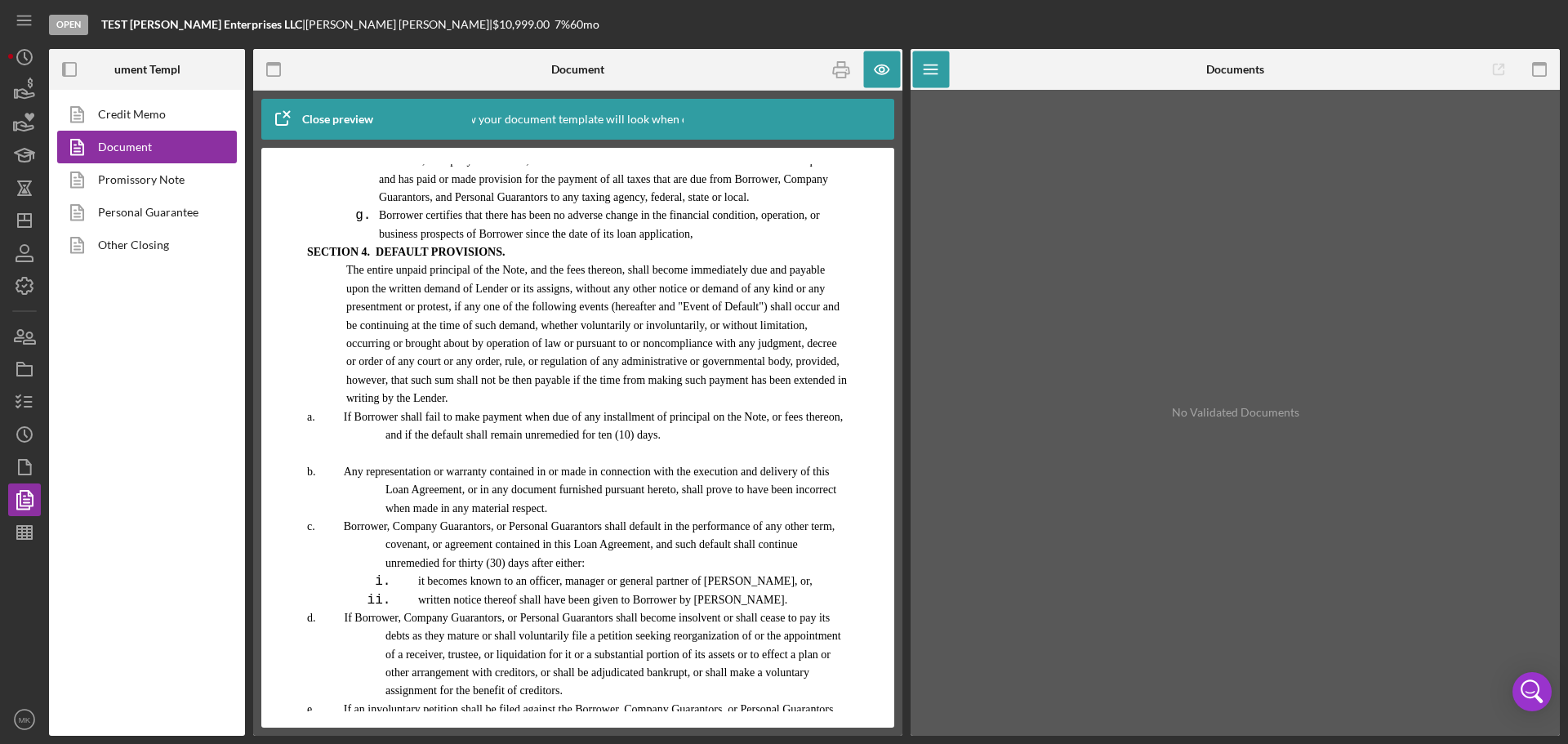
scroll to position [17060, 0]
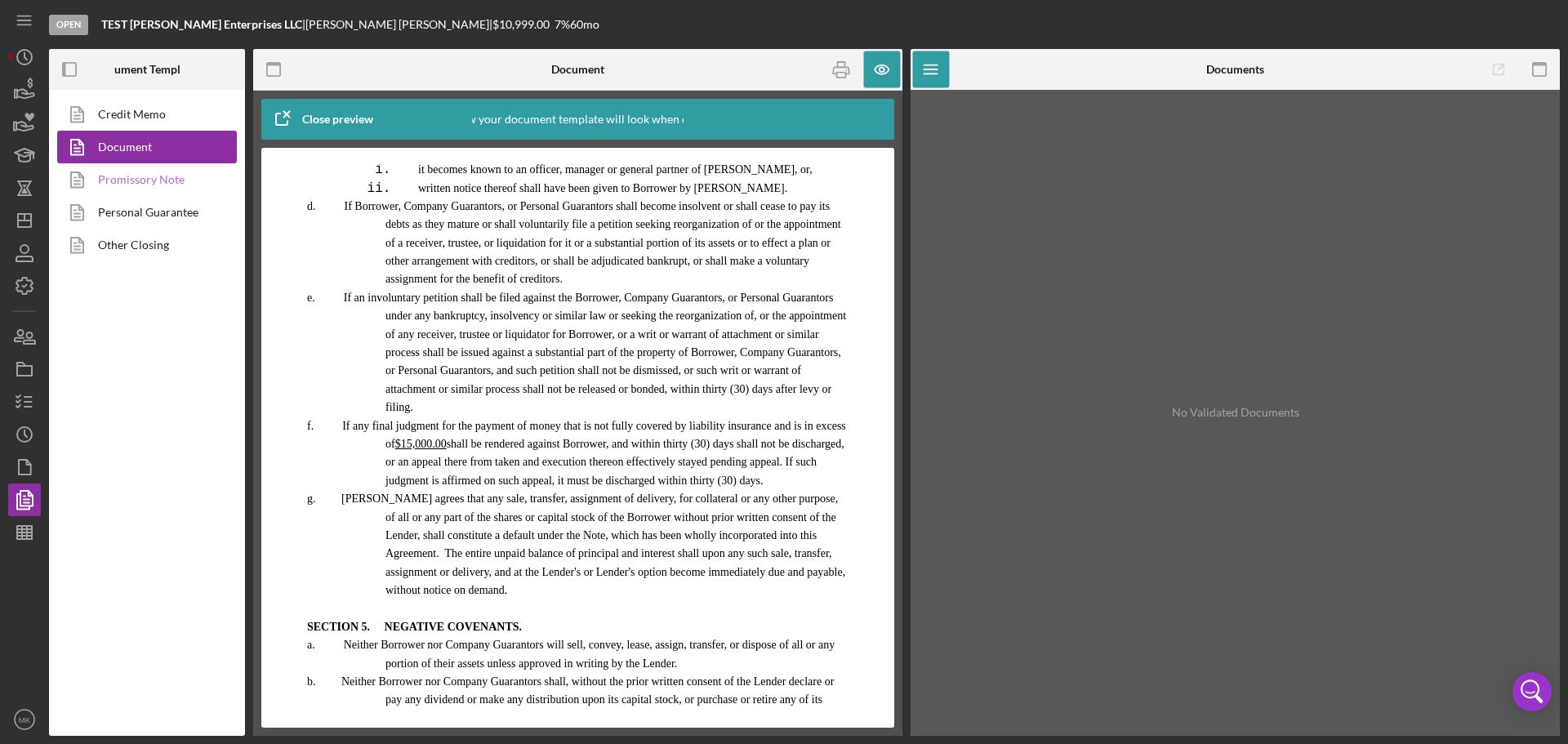
click at [165, 178] on link "Promissory Note" at bounding box center [143, 180] width 172 height 33
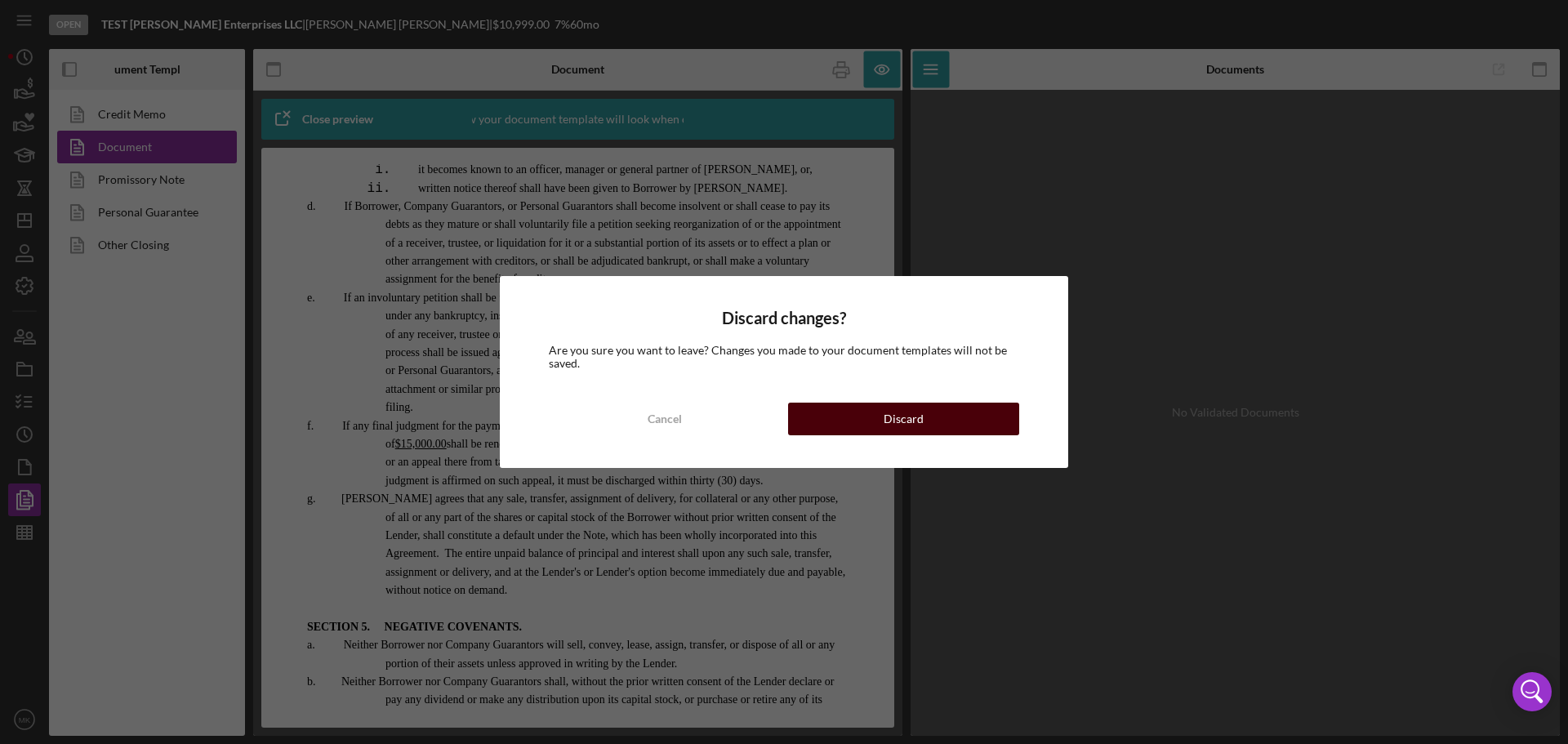
click at [879, 419] on button "Discard" at bounding box center [903, 419] width 231 height 33
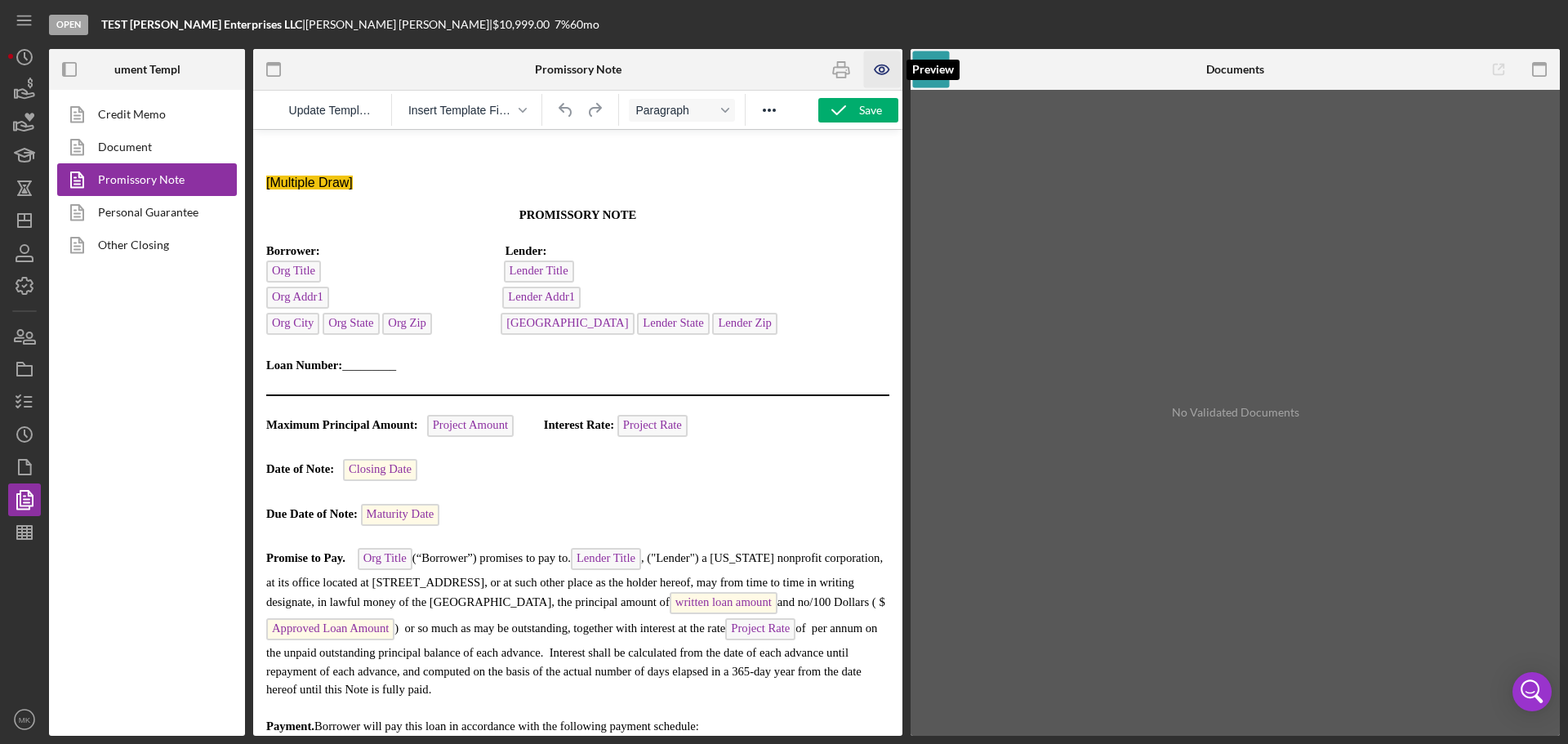
click at [884, 68] on icon "button" at bounding box center [882, 70] width 5 height 5
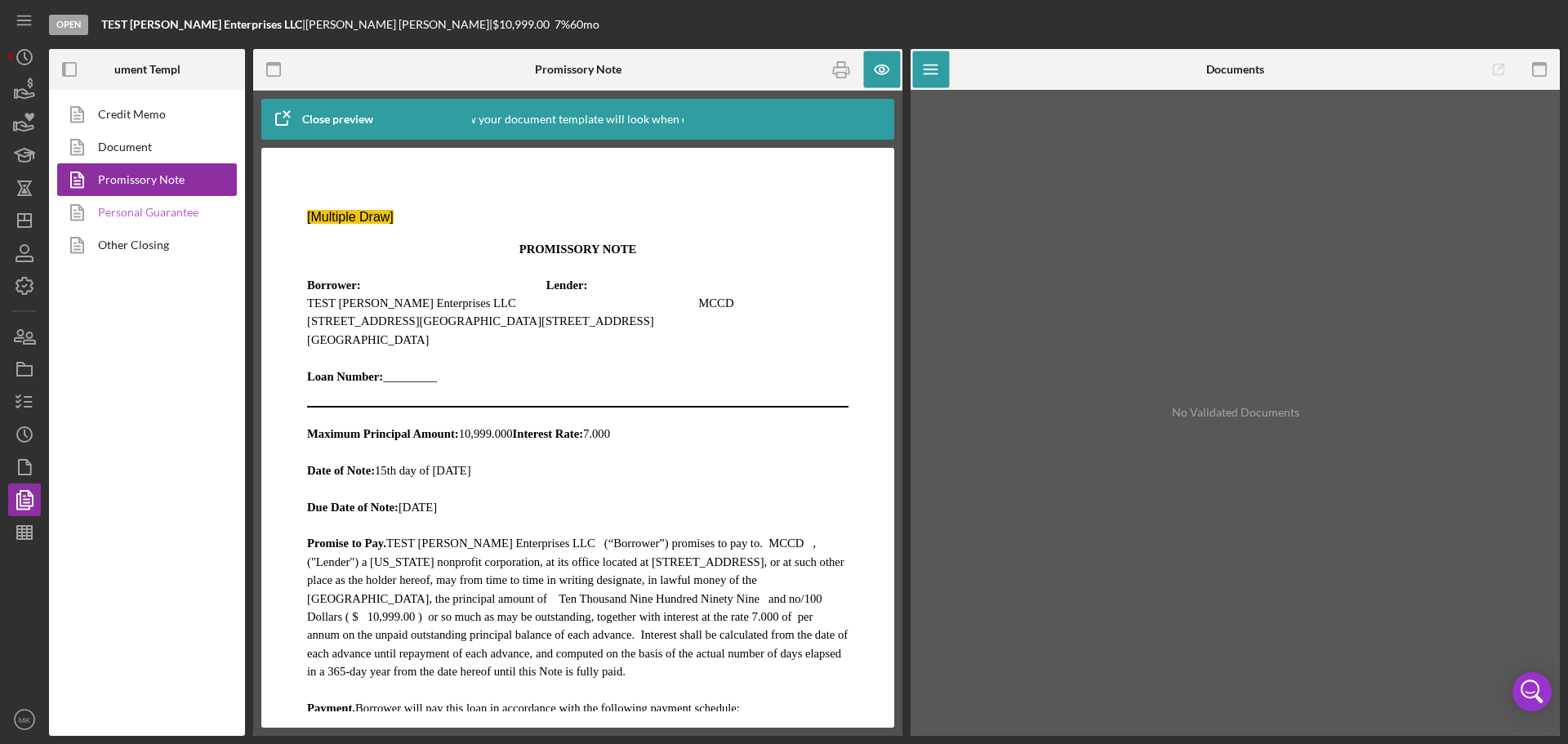
click at [181, 210] on link "Personal Guarantee" at bounding box center [143, 212] width 172 height 33
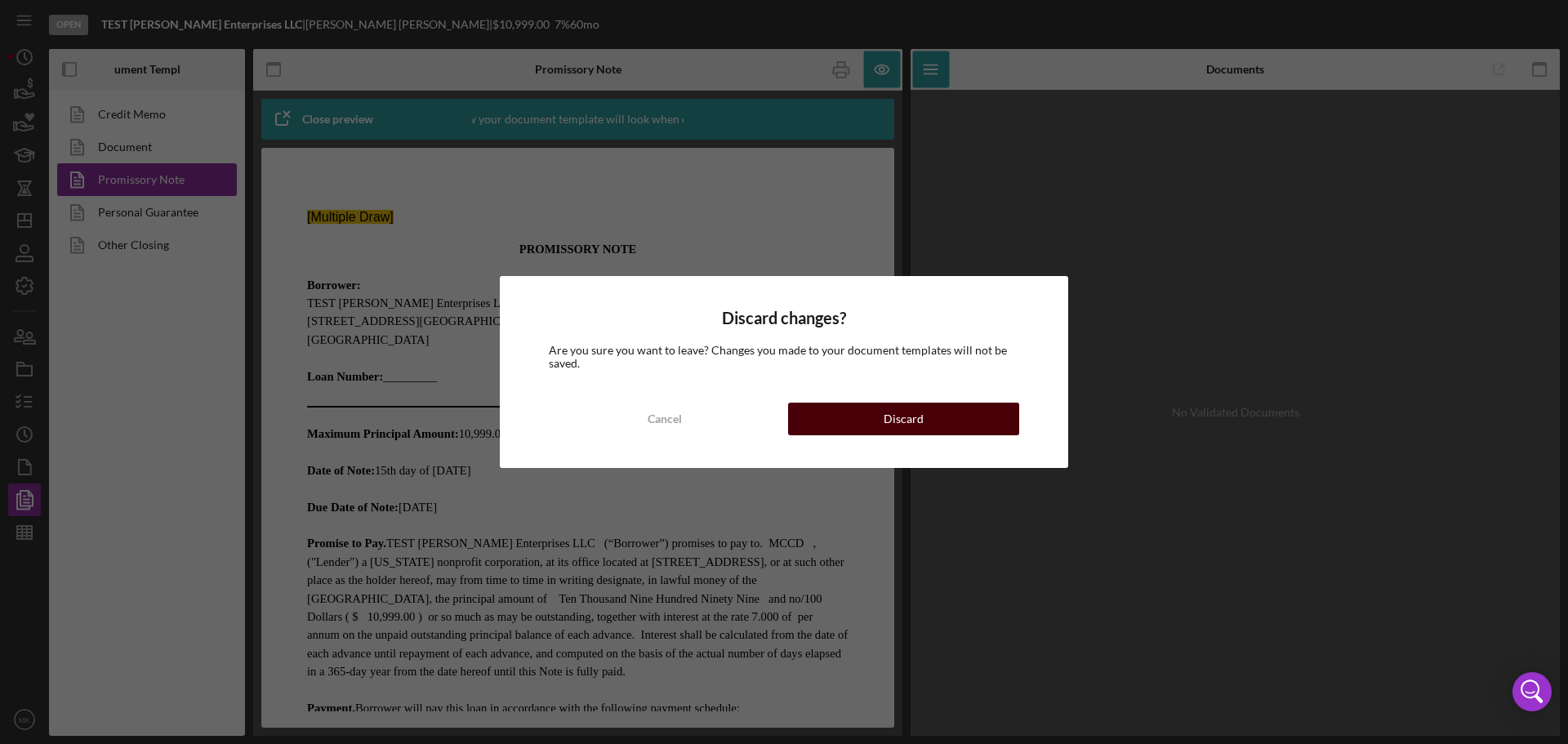
click at [900, 412] on div "Discard" at bounding box center [904, 419] width 40 height 33
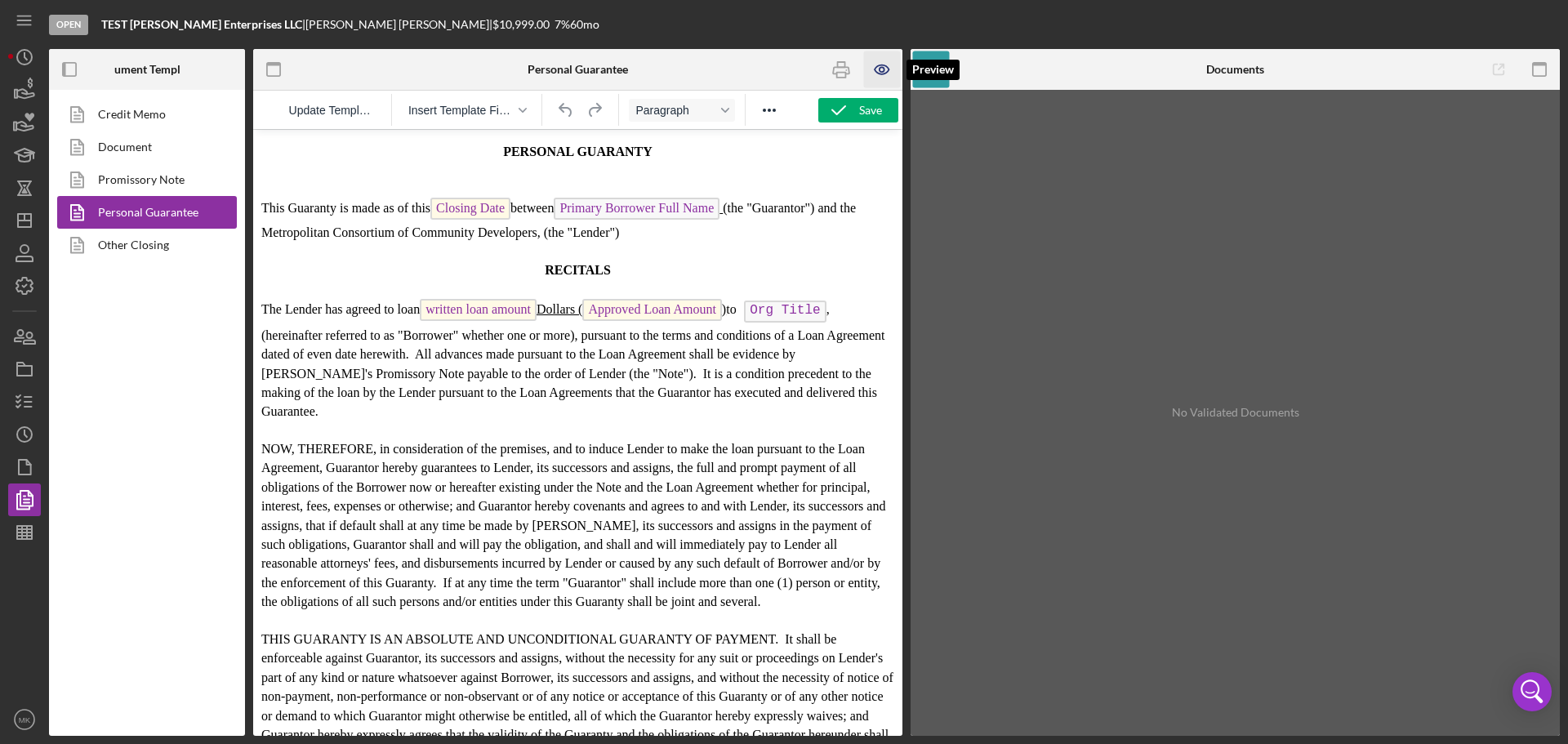
click at [882, 70] on icon "button" at bounding box center [882, 70] width 37 height 37
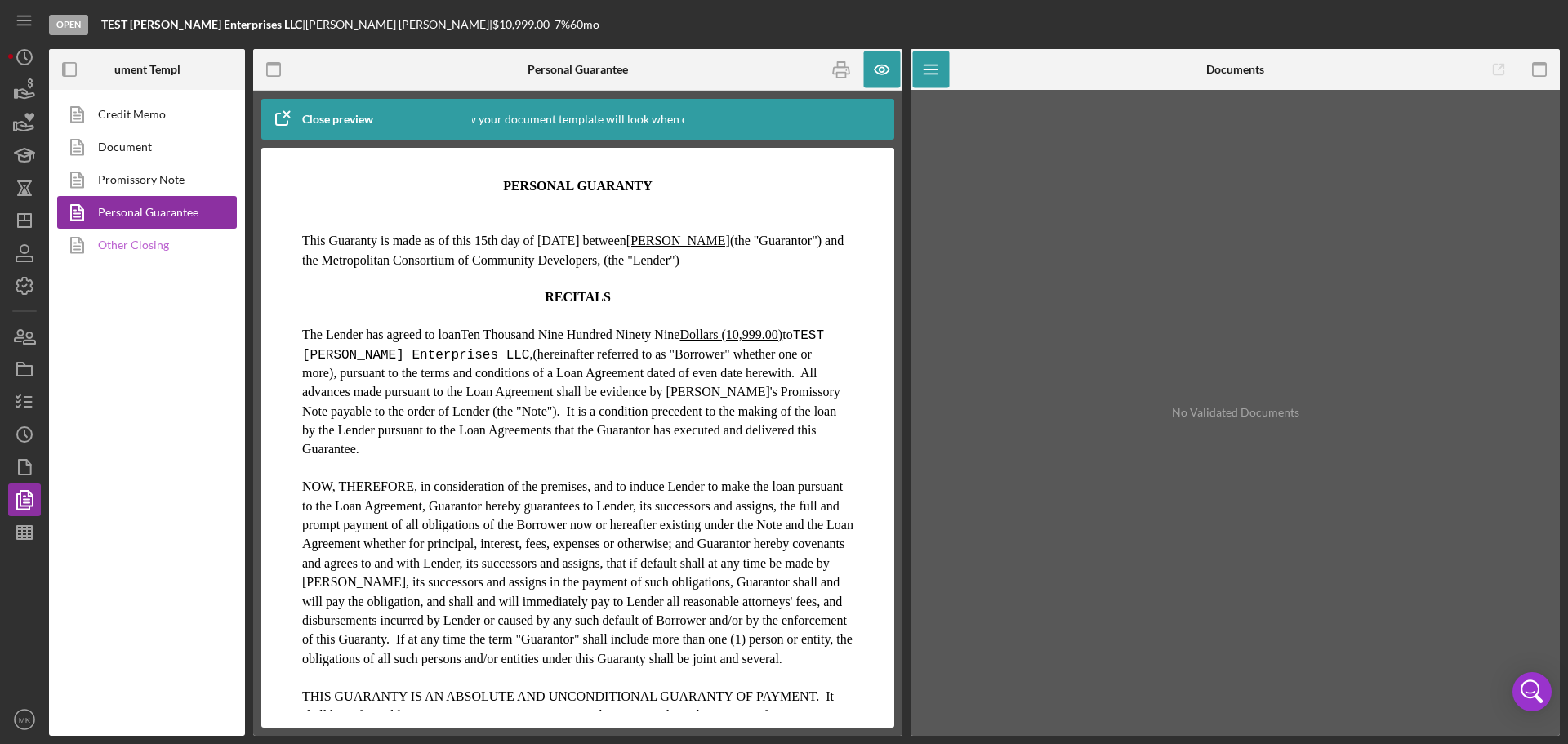
click at [157, 243] on link "Other Closing" at bounding box center [143, 245] width 172 height 33
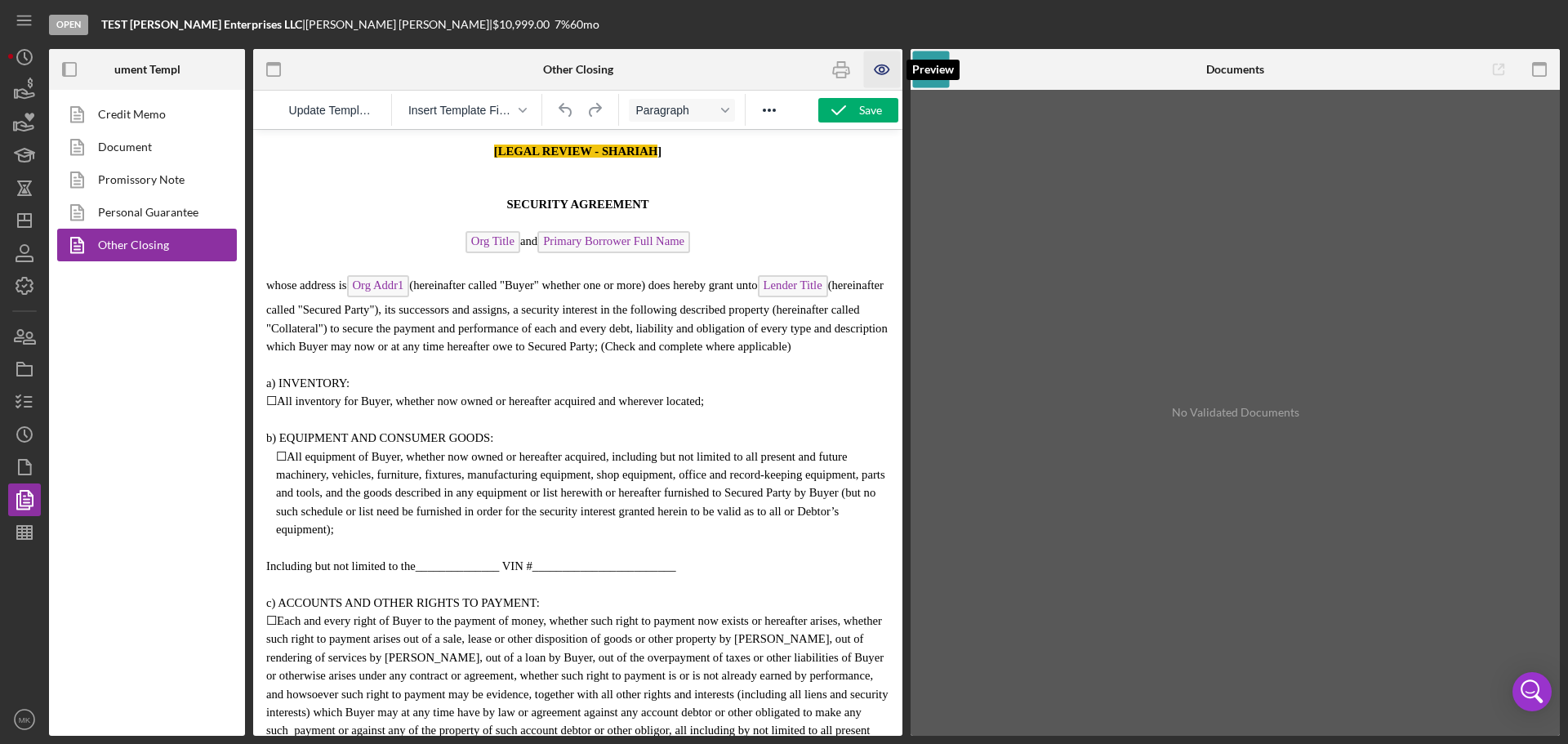
click at [882, 64] on icon "button" at bounding box center [882, 70] width 37 height 37
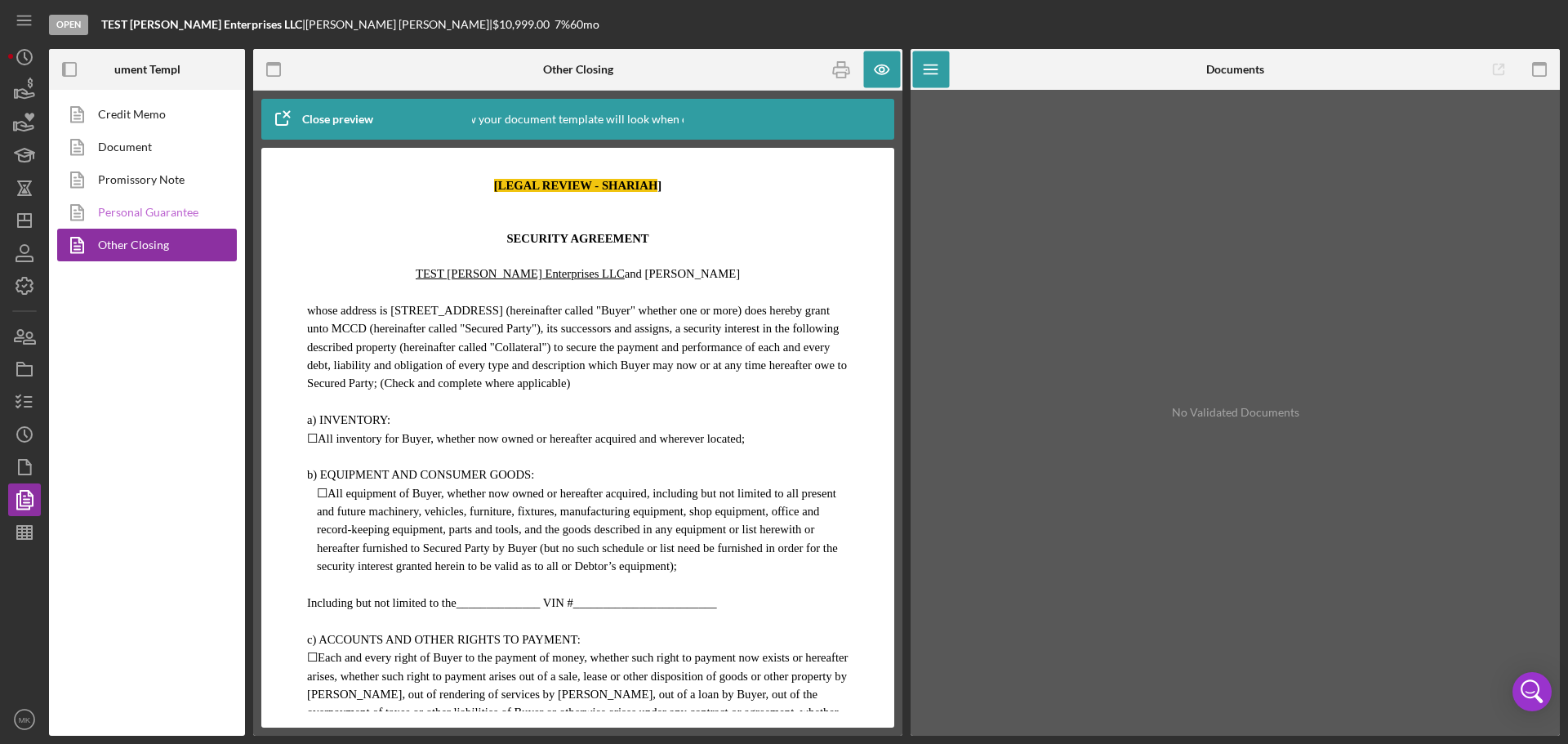
click at [165, 204] on link "Personal Guarantee" at bounding box center [143, 212] width 172 height 33
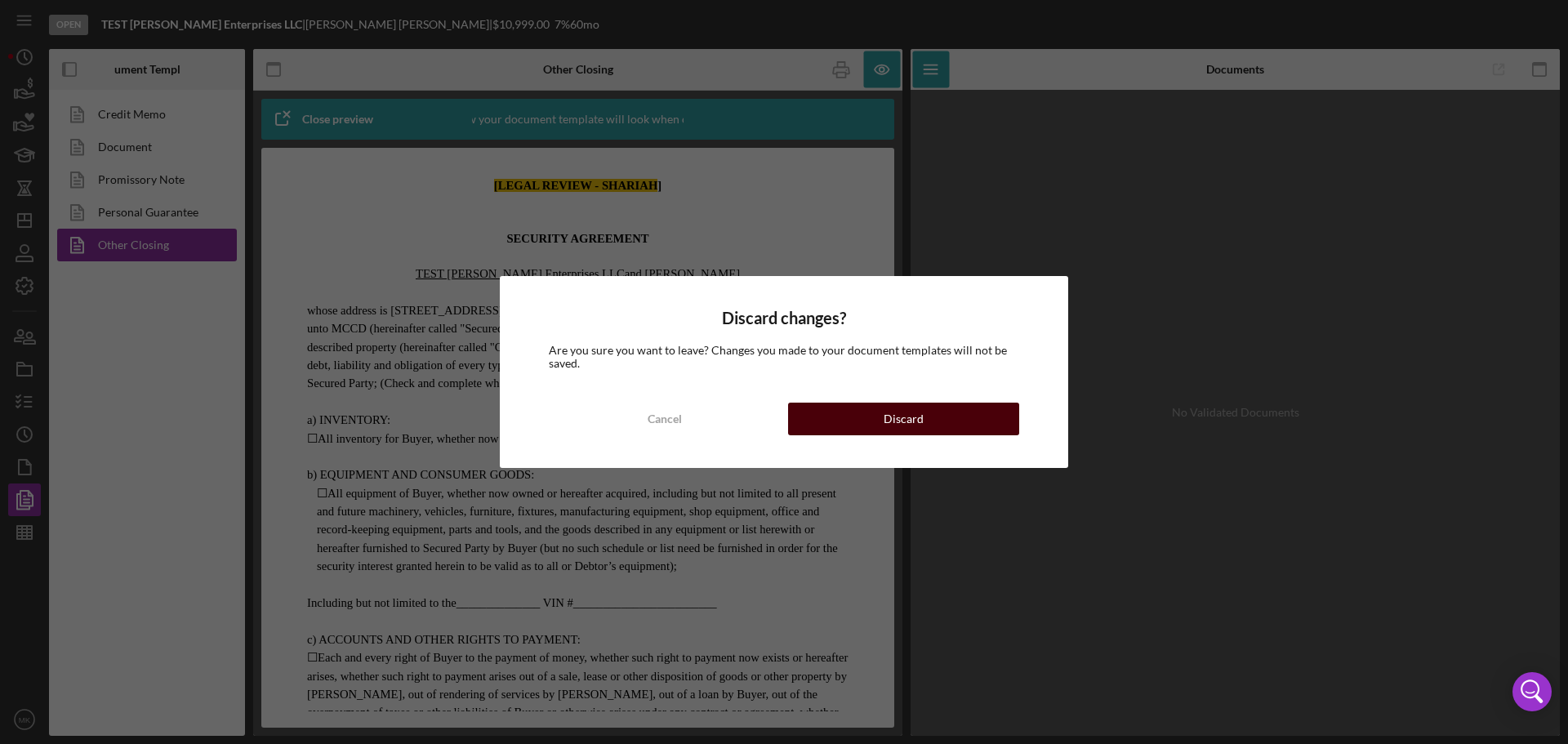
click at [864, 421] on button "Discard" at bounding box center [903, 419] width 231 height 33
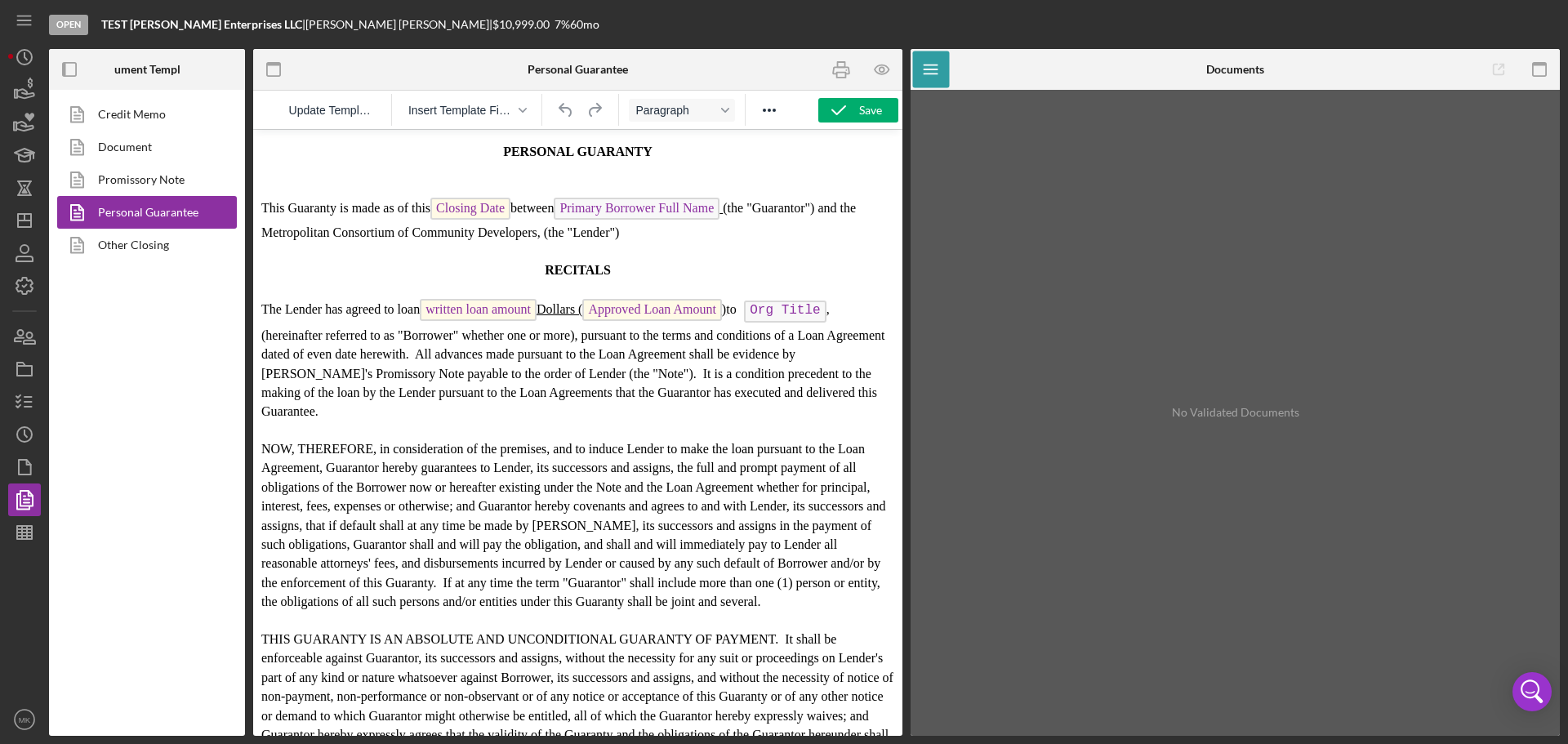
click at [537, 311] on u "Dollars ( Approved Loan Amount )" at bounding box center [631, 309] width 190 height 14
click at [862, 115] on div "Save" at bounding box center [871, 111] width 23 height 24
